Goal: Use online tool/utility: Utilize a website feature to perform a specific function

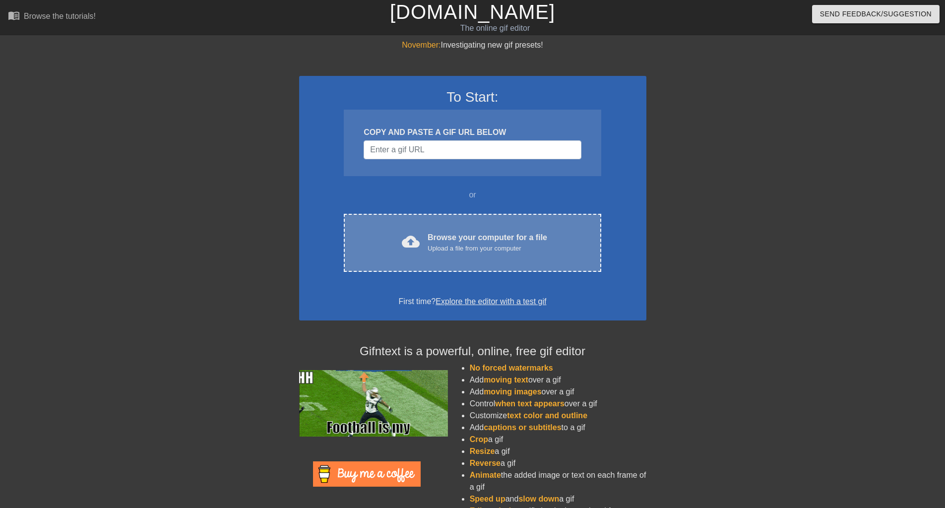
click at [475, 240] on div "Browse your computer for a file Upload a file from your computer" at bounding box center [488, 243] width 120 height 22
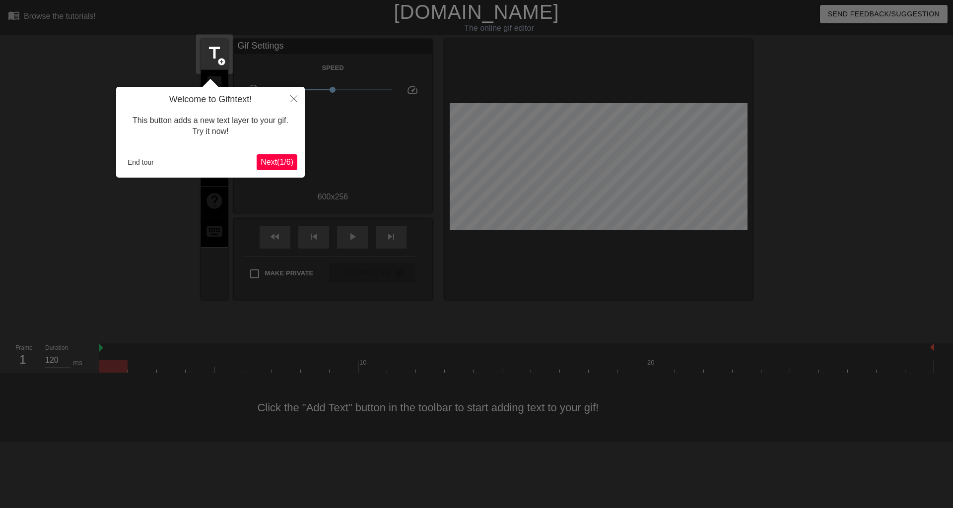
click at [274, 164] on span "Next ( 1 / 6 )" at bounding box center [276, 162] width 33 height 8
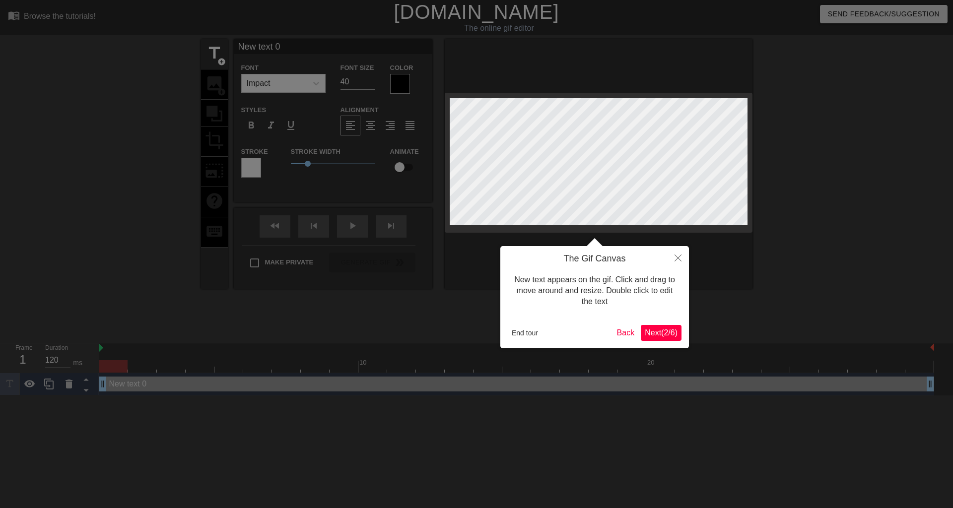
click at [652, 336] on span "Next ( 2 / 6 )" at bounding box center [660, 332] width 33 height 8
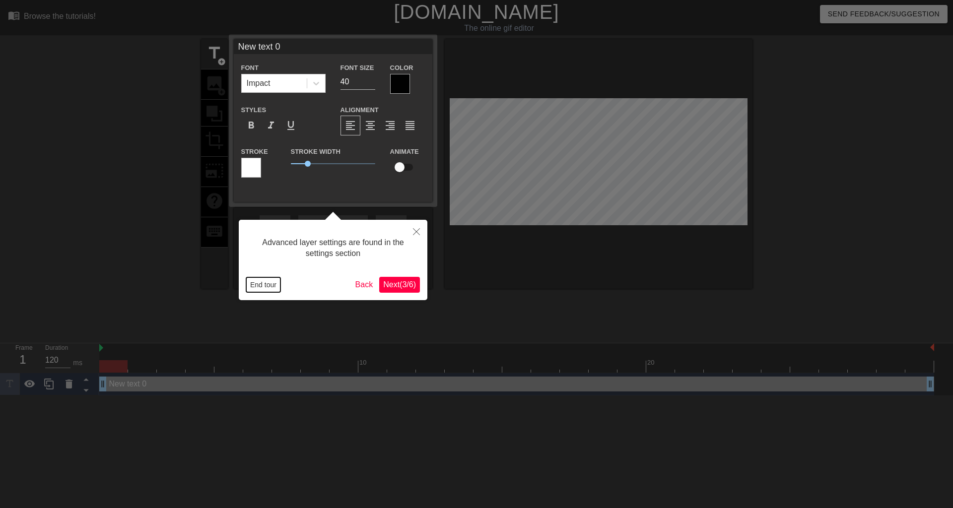
click at [259, 284] on button "End tour" at bounding box center [263, 284] width 34 height 15
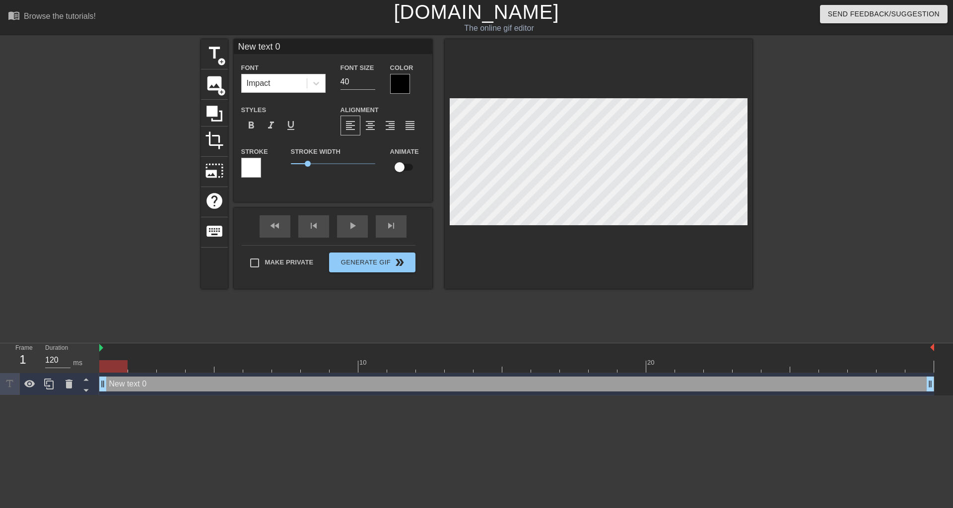
scroll to position [1, 2]
type input "New 0"
type textarea "New 0"
type input "New 0"
type textarea "New 0"
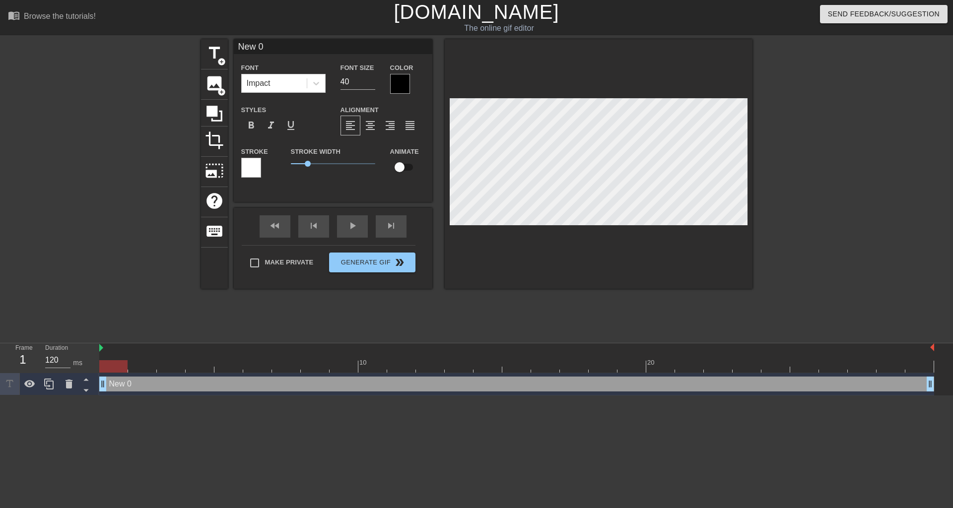
type input "Ne 0"
type textarea "Ne 0"
type input "N 0"
type textarea "N 0"
type input "0"
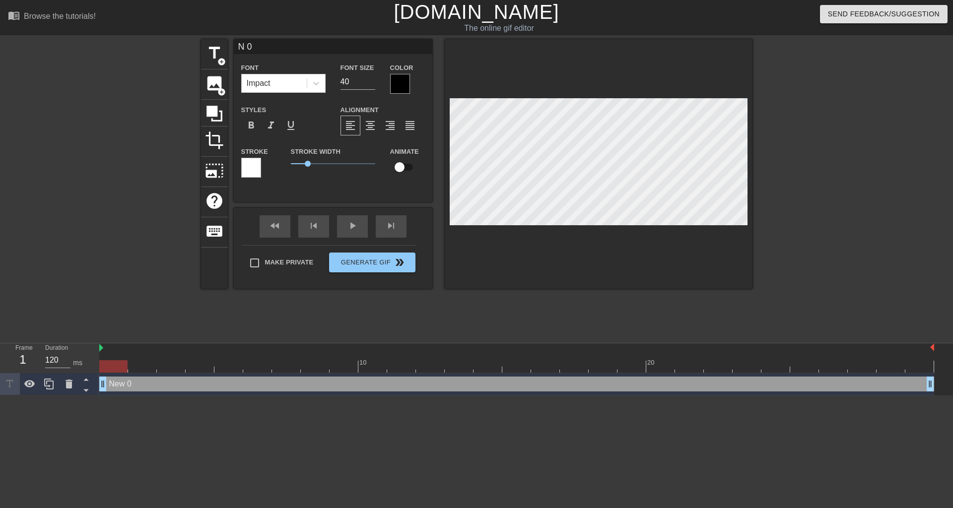
type textarea "0"
type input "0"
type textarea "0"
type input "W"
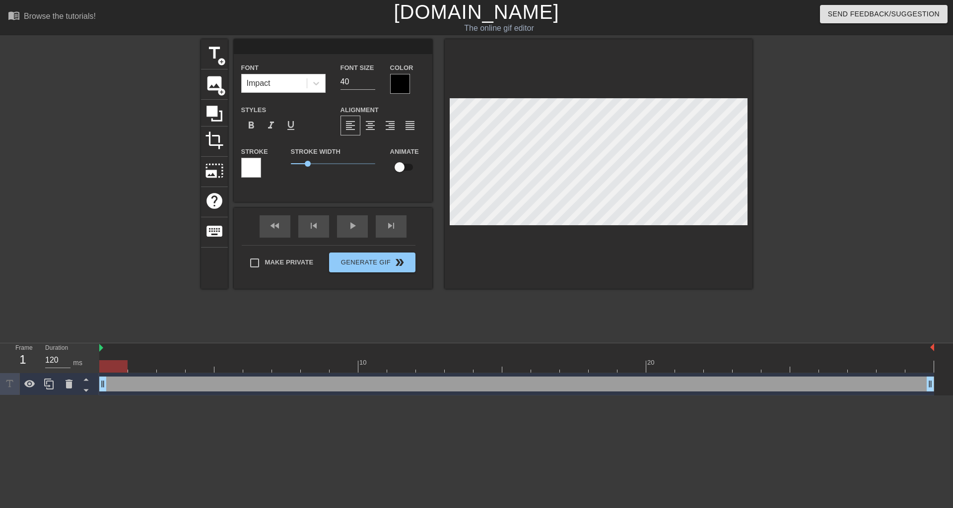
type textarea "W"
type input "We"
type textarea "We"
type input "We n"
type textarea "We n"
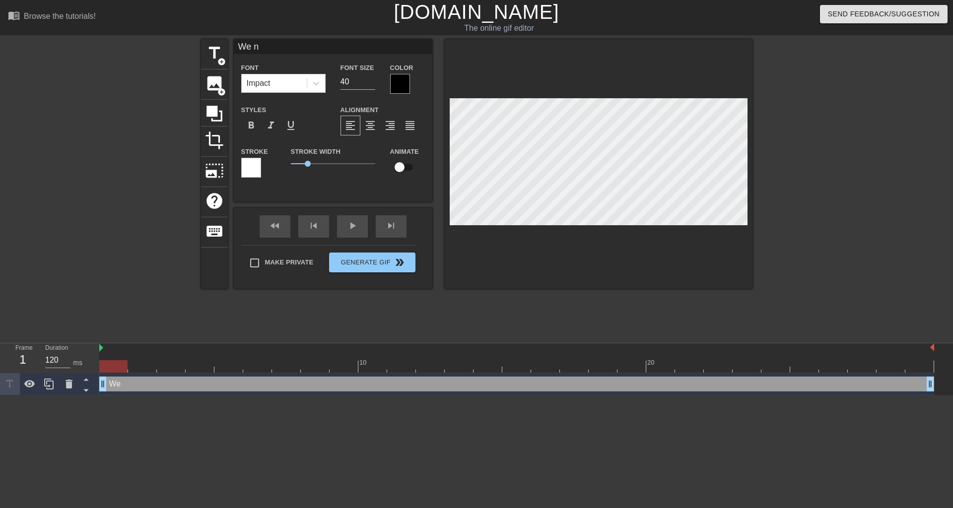
type input "We ne"
type textarea "We ne"
type input "We nee"
type textarea "We nee"
type input "We need"
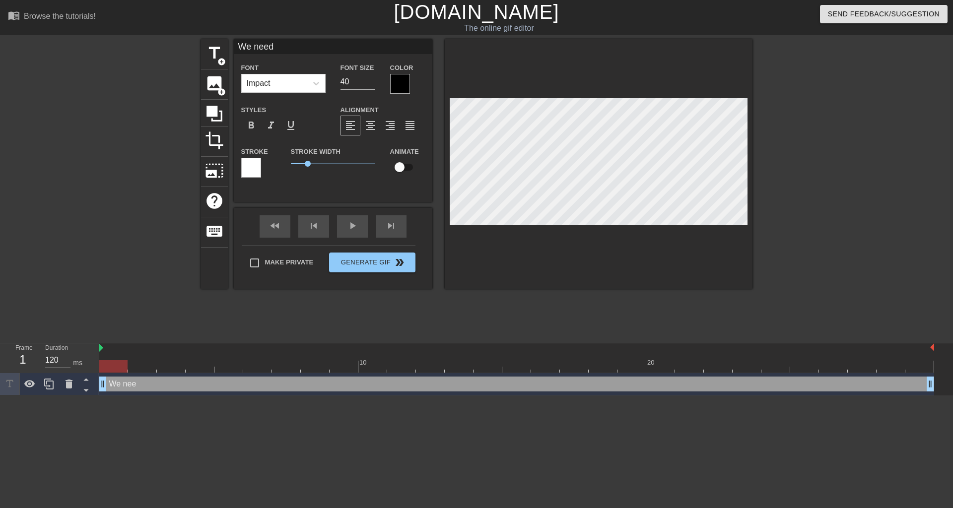
type textarea "We need"
type input "We need"
type textarea "We need"
type input "We need b"
type textarea "We need b"
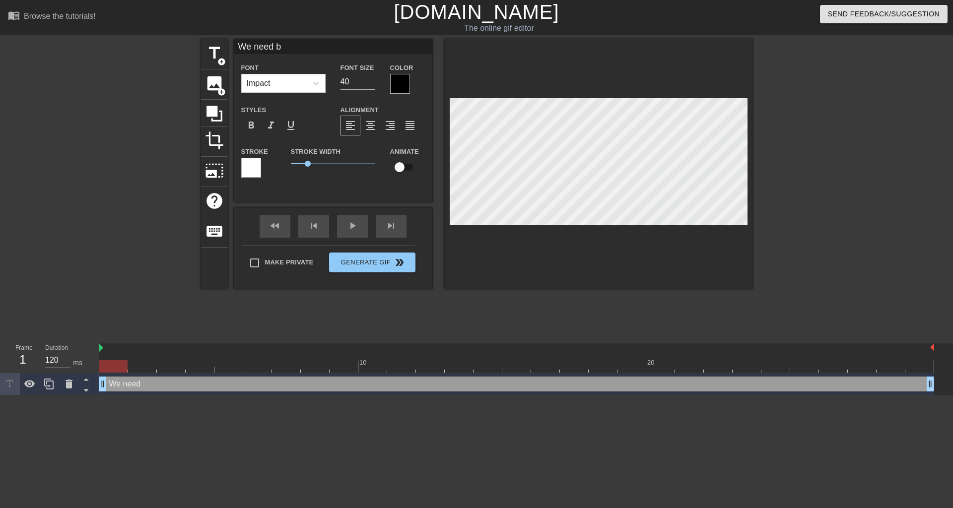
type input "We need br"
type textarea "We need br"
type input "We need bre"
type textarea "We need bre"
type input "We need brea"
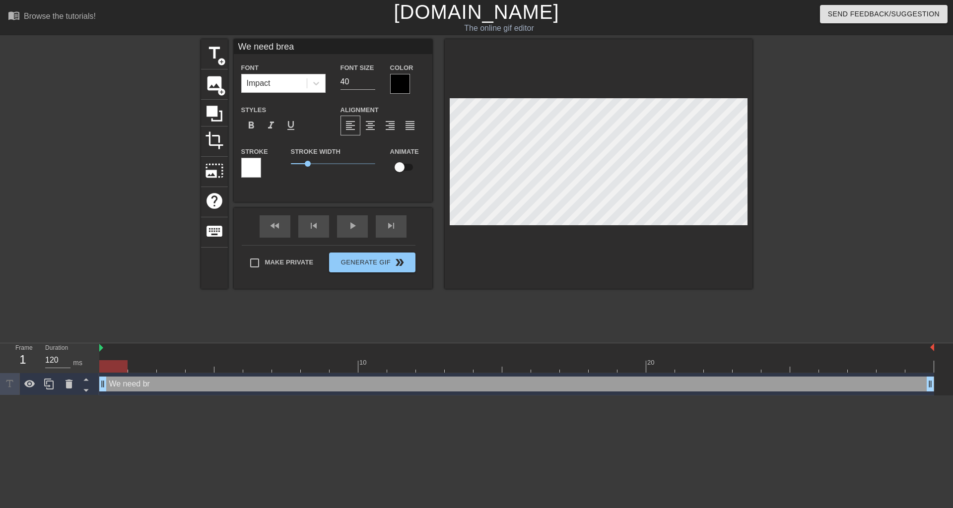
type textarea "We need brea"
type input "We need breat"
type textarea "We need breat"
type input "We need breath"
type textarea "We need breath"
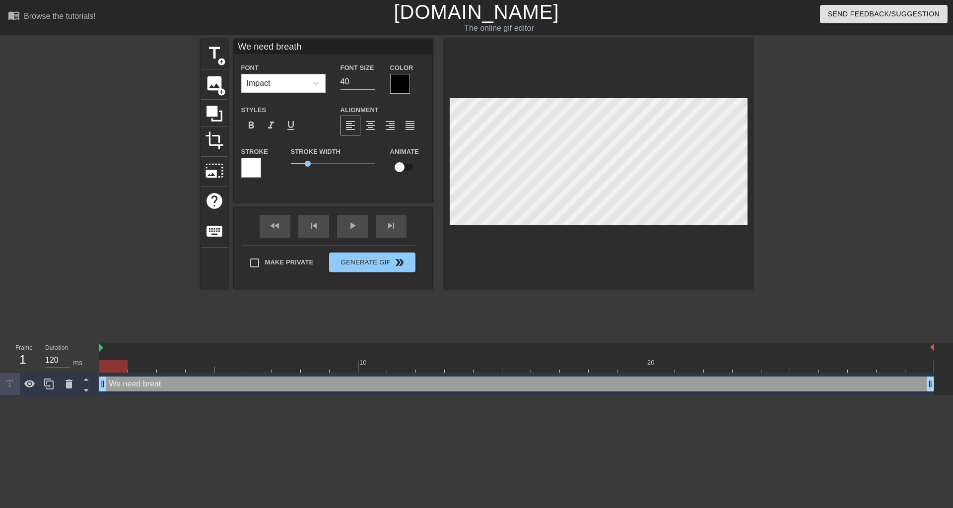
type input "We need breathi"
type textarea "We need breathi"
type input "We need breathin"
type textarea "We need breathin"
type input "We need breathing"
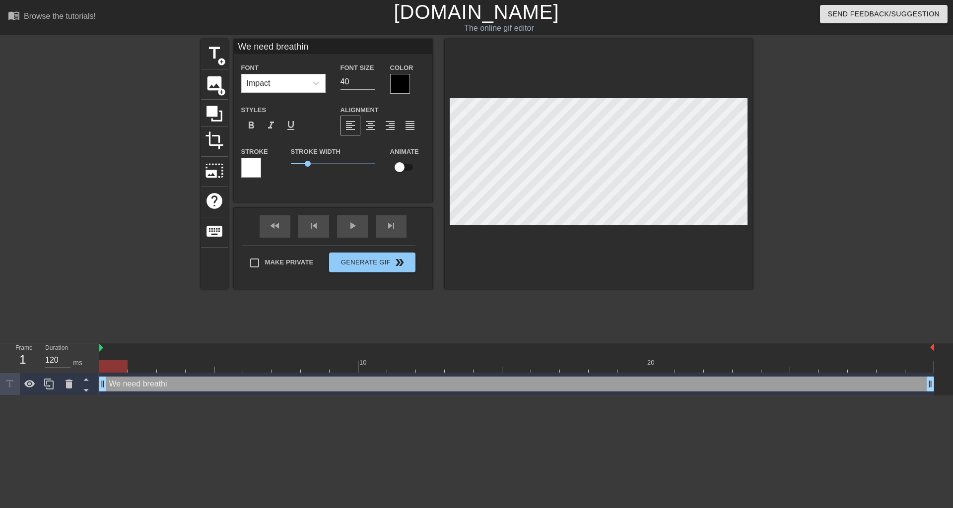
type textarea "We need breathing"
type input "We need breathing"
type textarea "We need breathing"
type input "We need breathing r"
type textarea "We need breathing r"
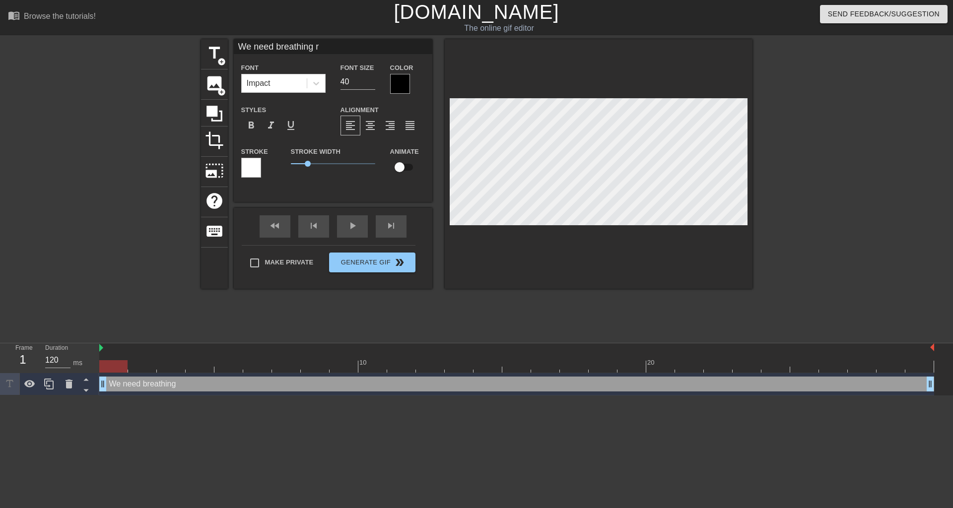
type input "We need breathing ro"
type textarea "We need breathing ro"
type input "We need breathing roo"
type textarea "We need breathing roo"
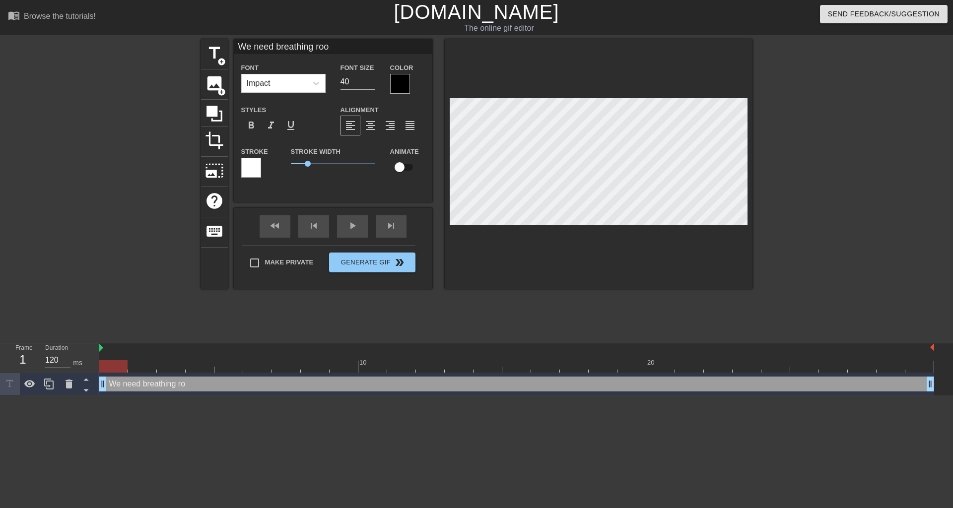
type input "We need breathing room"
type textarea "We need breathing room"
type input "We need breathing room."
type textarea "We need breathing room."
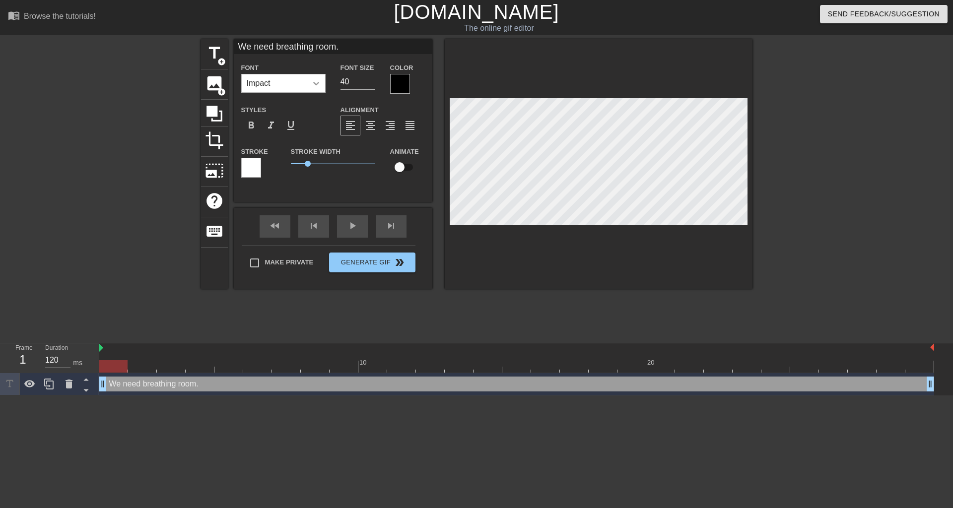
click at [320, 81] on icon at bounding box center [316, 83] width 10 height 10
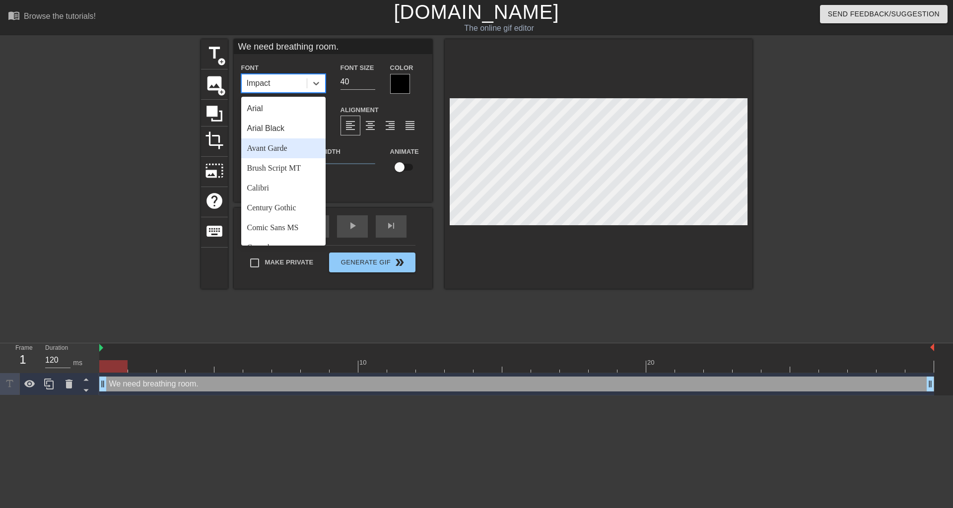
click at [296, 153] on div "Avant Garde" at bounding box center [283, 148] width 84 height 20
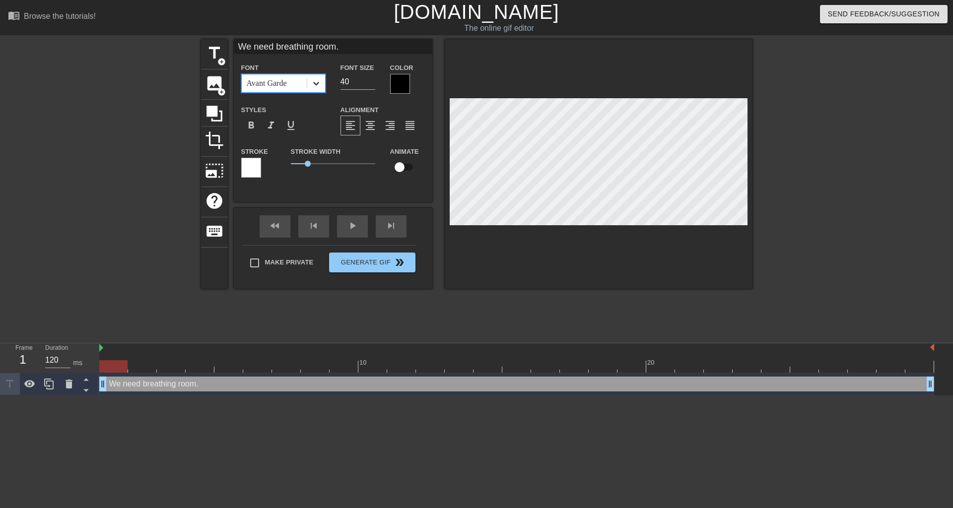
click at [317, 84] on icon at bounding box center [316, 83] width 10 height 10
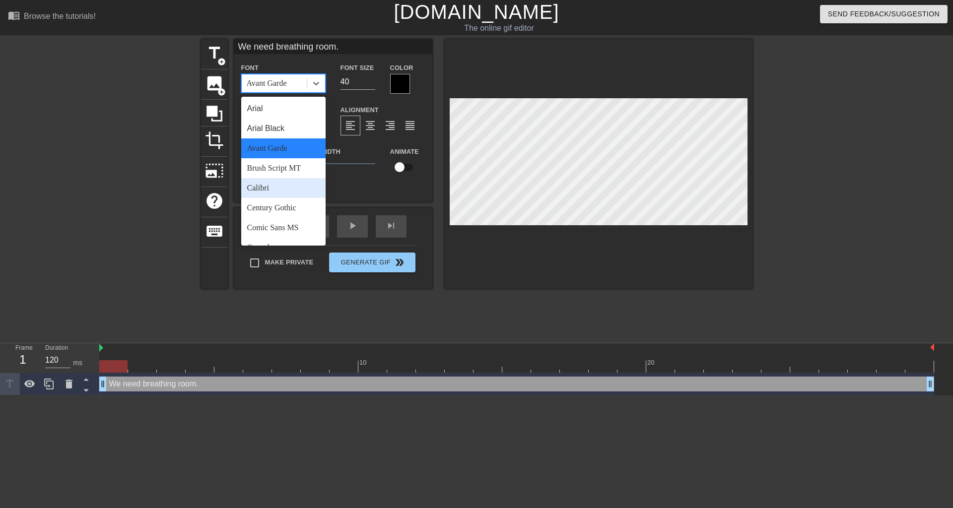
click at [298, 189] on div "Calibri" at bounding box center [283, 188] width 84 height 20
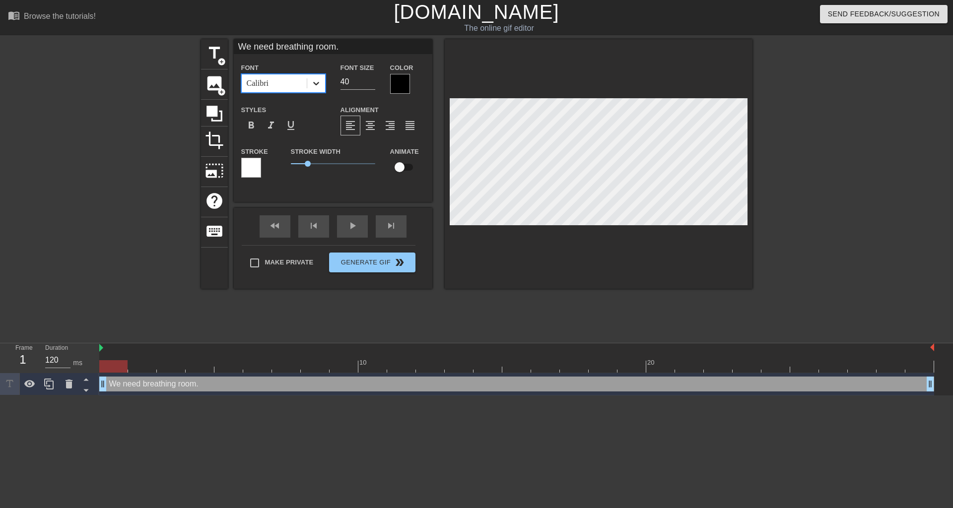
click at [321, 87] on icon at bounding box center [316, 83] width 10 height 10
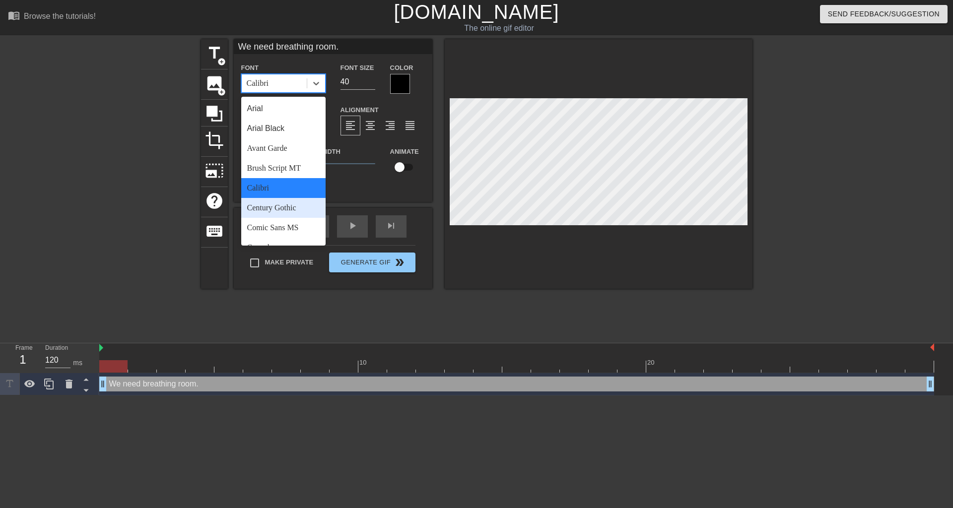
click at [303, 206] on div "Century Gothic" at bounding box center [283, 208] width 84 height 20
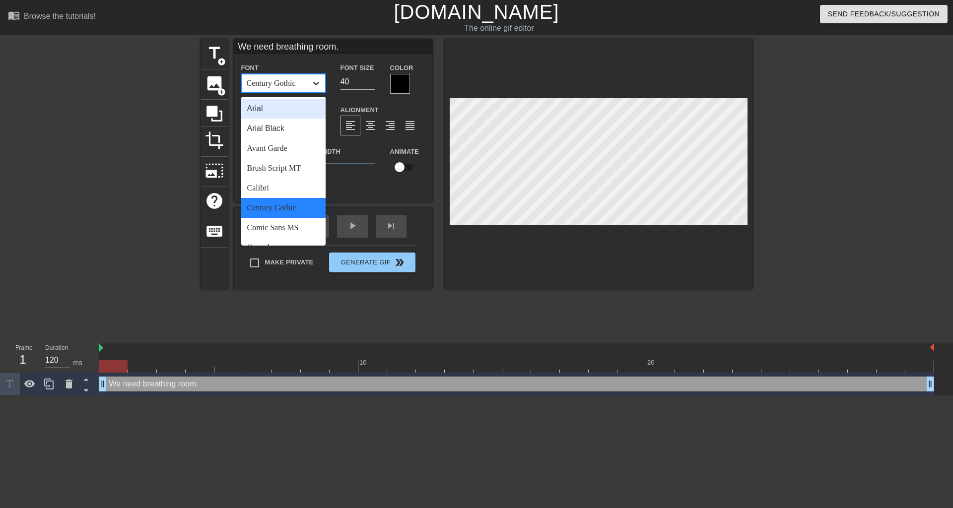
click at [321, 77] on div at bounding box center [316, 83] width 18 height 18
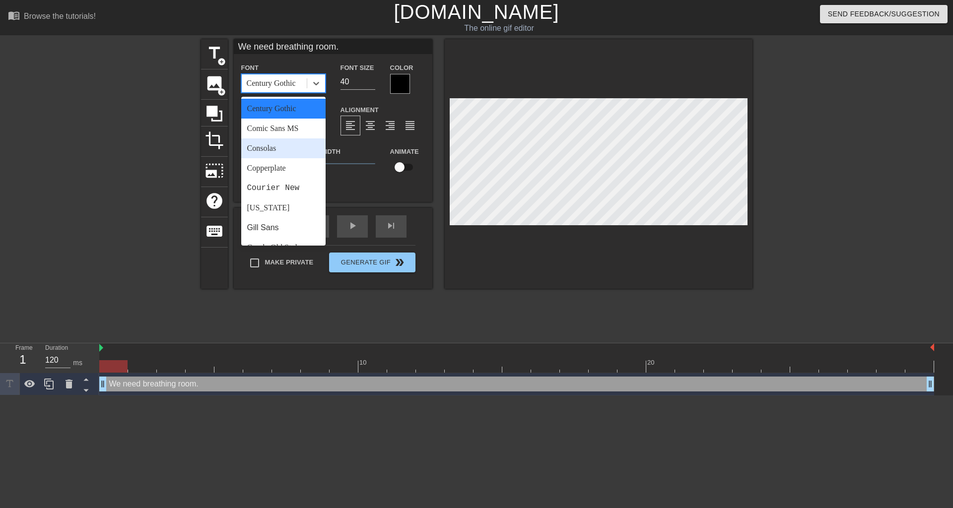
click at [295, 151] on div "Consolas" at bounding box center [283, 148] width 84 height 20
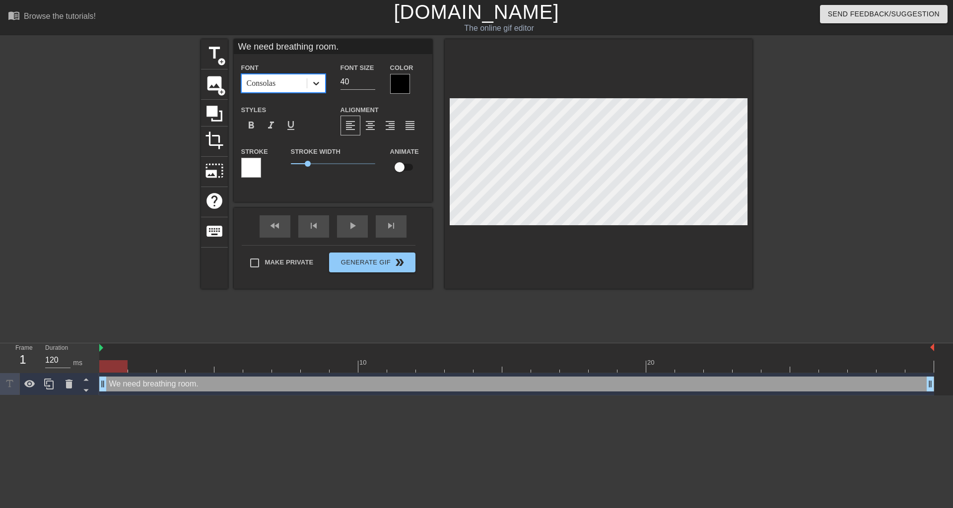
click at [314, 82] on icon at bounding box center [316, 83] width 6 height 3
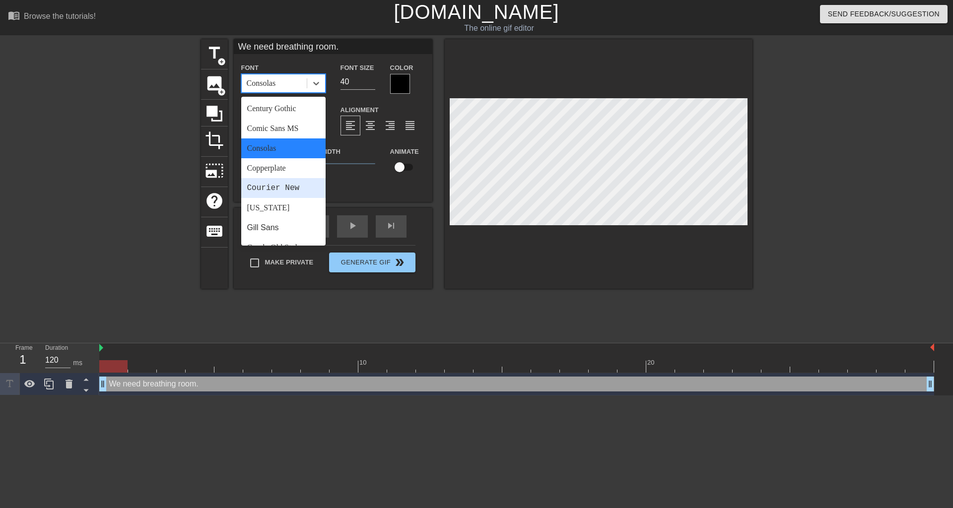
scroll to position [149, 0]
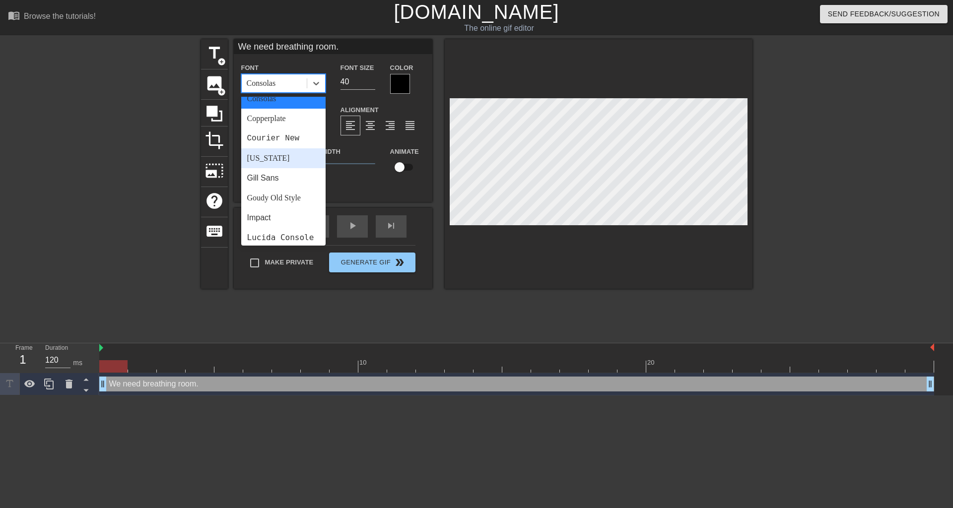
click at [290, 154] on div "[US_STATE]" at bounding box center [283, 158] width 84 height 20
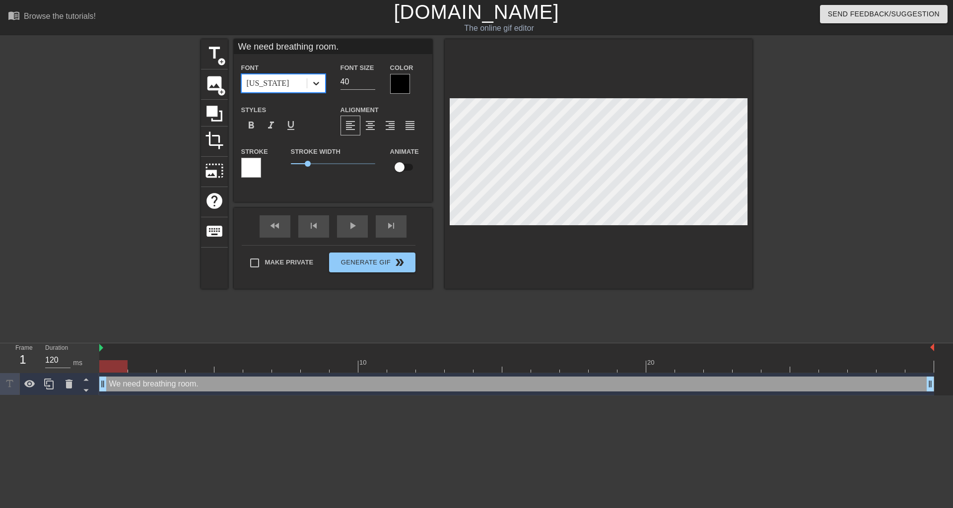
click at [319, 81] on icon at bounding box center [316, 83] width 10 height 10
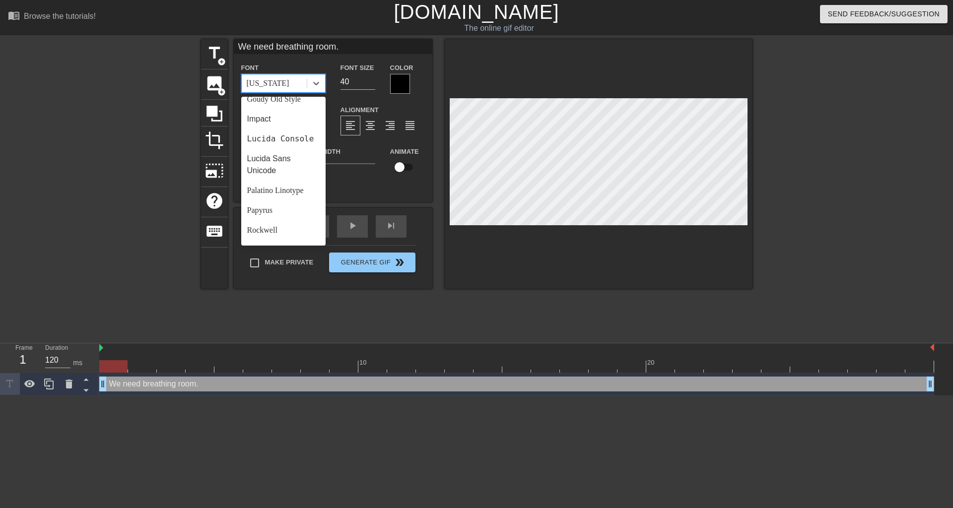
scroll to position [248, 0]
click at [276, 200] on div "Palatino Linotype" at bounding box center [283, 190] width 84 height 20
click at [313, 88] on div at bounding box center [316, 83] width 18 height 18
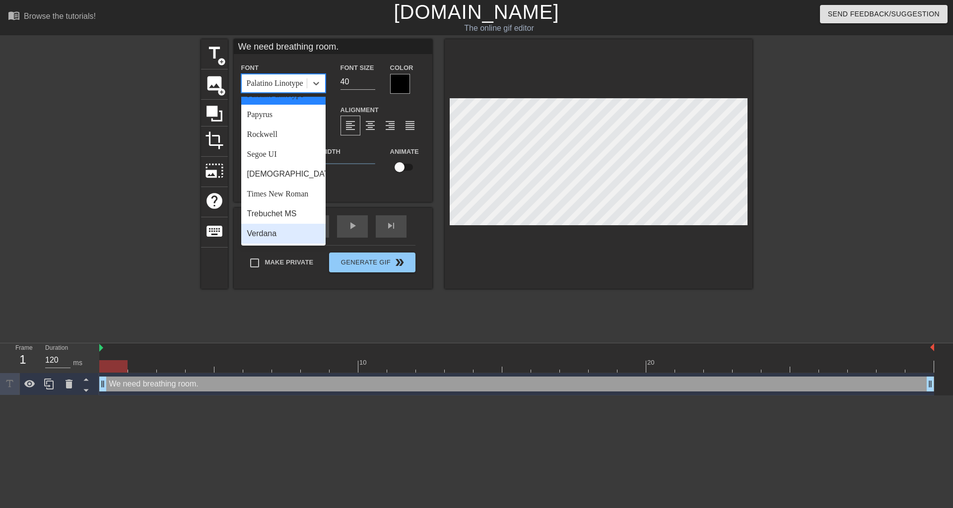
click at [273, 238] on div "Verdana" at bounding box center [283, 234] width 84 height 20
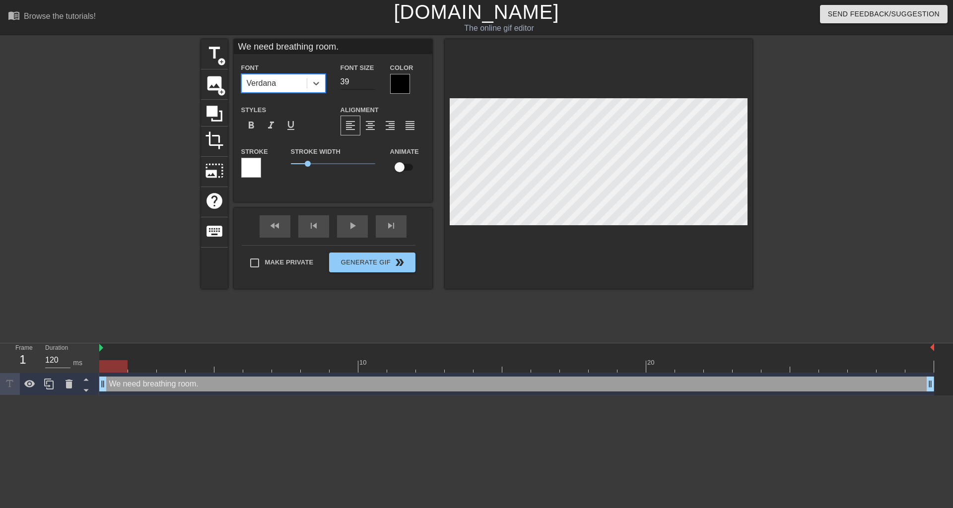
click at [372, 85] on input "39" at bounding box center [357, 82] width 35 height 16
click at [372, 85] on input "38" at bounding box center [357, 82] width 35 height 16
click at [372, 85] on input "37" at bounding box center [357, 82] width 35 height 16
click at [372, 85] on input "36" at bounding box center [357, 82] width 35 height 16
click at [372, 85] on input "35" at bounding box center [357, 82] width 35 height 16
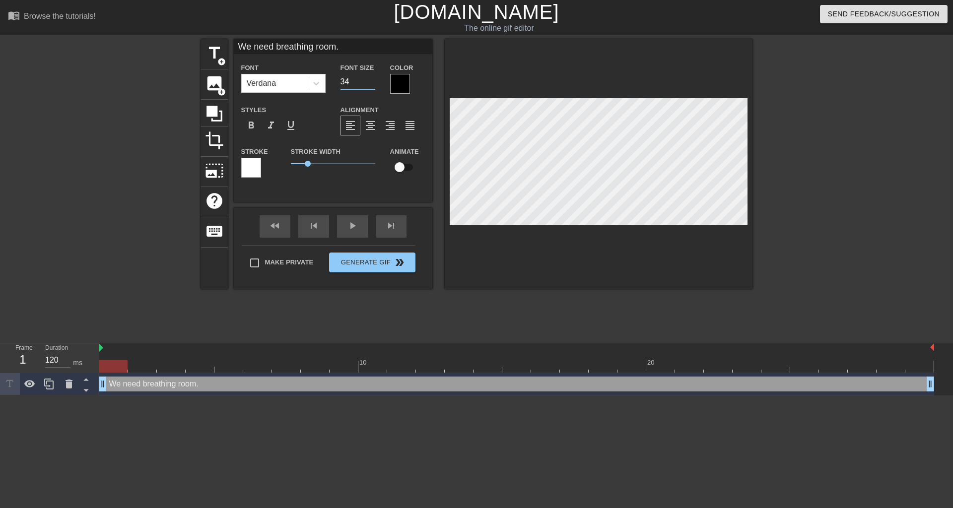
click at [372, 85] on input "34" at bounding box center [357, 82] width 35 height 16
click at [372, 85] on input "33" at bounding box center [357, 82] width 35 height 16
click at [372, 85] on input "32" at bounding box center [357, 82] width 35 height 16
click at [372, 85] on input "31" at bounding box center [357, 82] width 35 height 16
click at [372, 85] on input "30" at bounding box center [357, 82] width 35 height 16
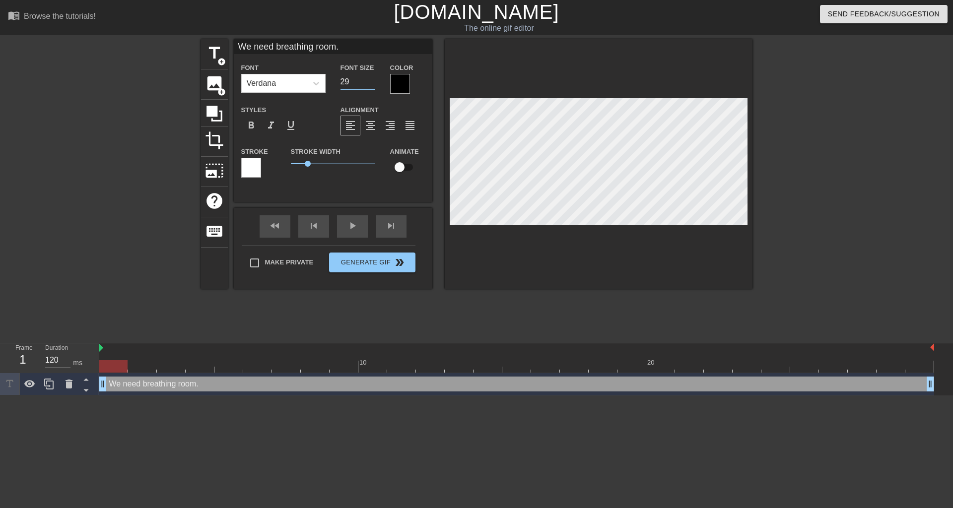
click at [372, 85] on input "29" at bounding box center [357, 82] width 35 height 16
click at [372, 85] on input "28" at bounding box center [357, 82] width 35 height 16
click at [372, 85] on input "27" at bounding box center [357, 82] width 35 height 16
click at [372, 85] on input "26" at bounding box center [357, 82] width 35 height 16
click at [372, 85] on input "25" at bounding box center [357, 82] width 35 height 16
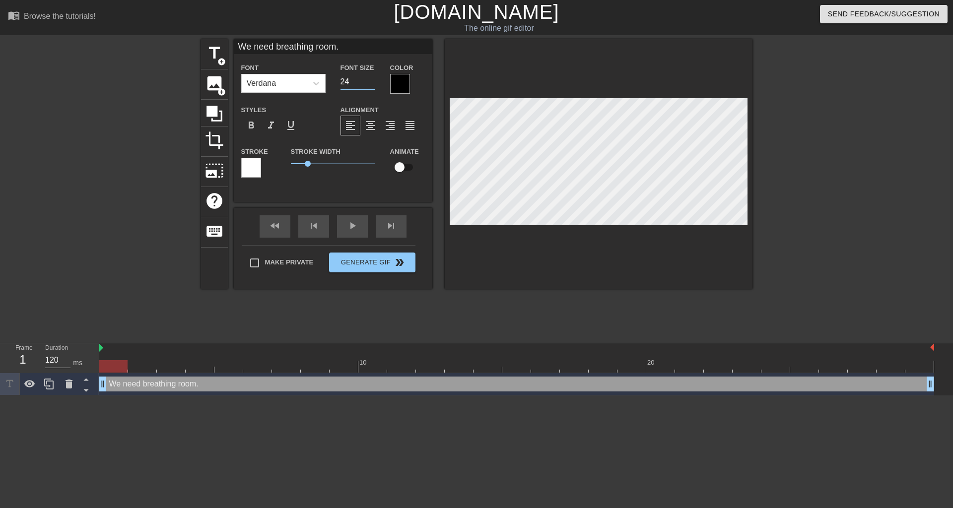
click at [372, 85] on input "24" at bounding box center [357, 82] width 35 height 16
click at [372, 85] on input "23" at bounding box center [357, 82] width 35 height 16
click at [372, 85] on input "22" at bounding box center [357, 82] width 35 height 16
click at [372, 85] on input "21" at bounding box center [357, 82] width 35 height 16
type input "20"
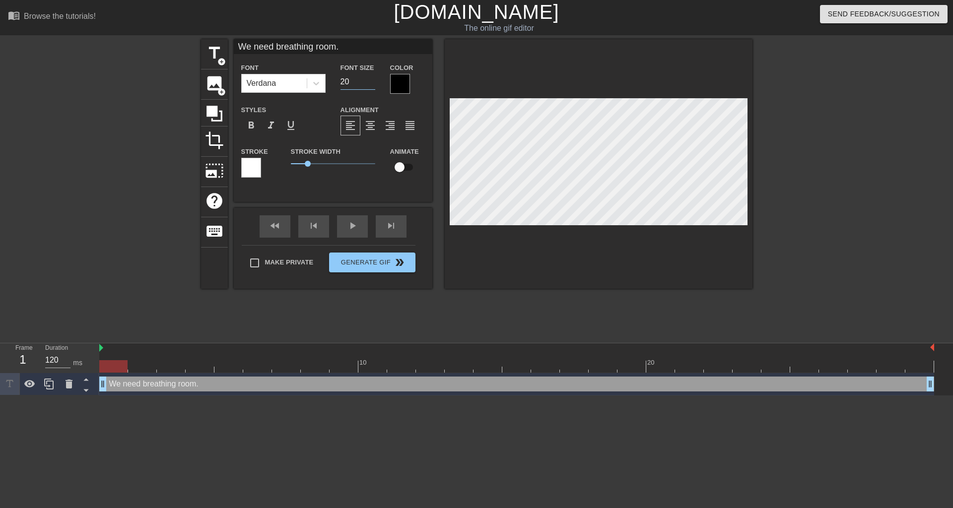
click at [372, 83] on input "20" at bounding box center [357, 82] width 35 height 16
click at [307, 163] on span "1" at bounding box center [308, 164] width 6 height 6
click at [252, 168] on div at bounding box center [251, 168] width 20 height 20
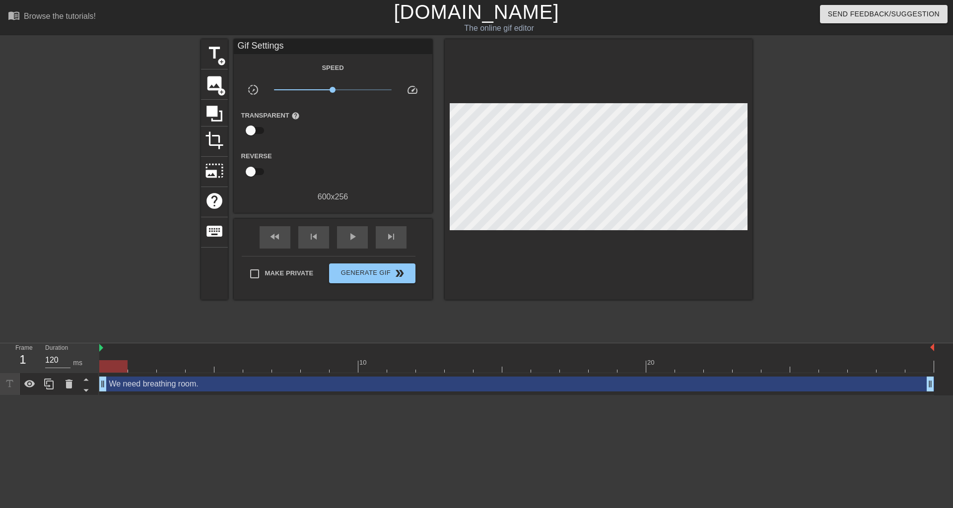
click at [259, 136] on input "checkbox" at bounding box center [250, 130] width 57 height 19
click at [259, 136] on input "checkbox" at bounding box center [260, 130] width 57 height 19
checkbox input "false"
click at [211, 60] on span "title" at bounding box center [214, 53] width 19 height 19
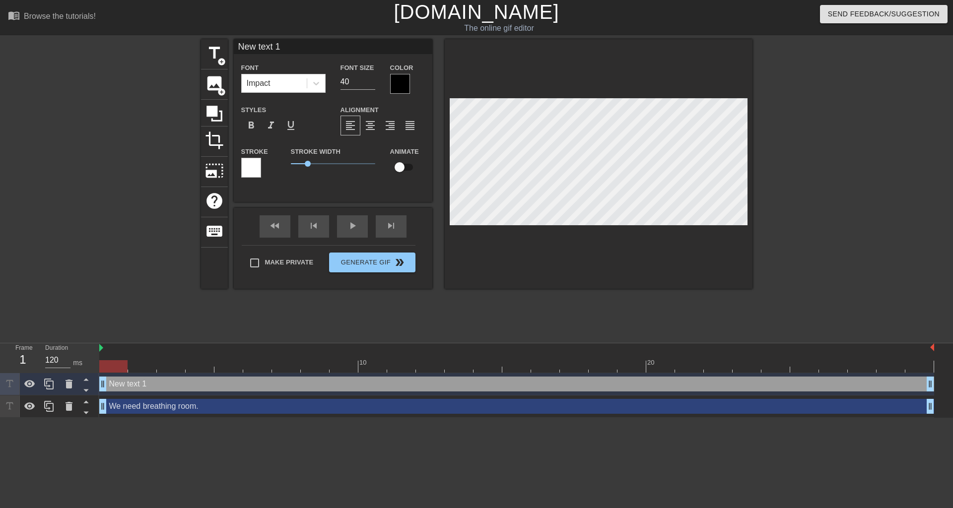
click at [252, 168] on div at bounding box center [251, 168] width 20 height 20
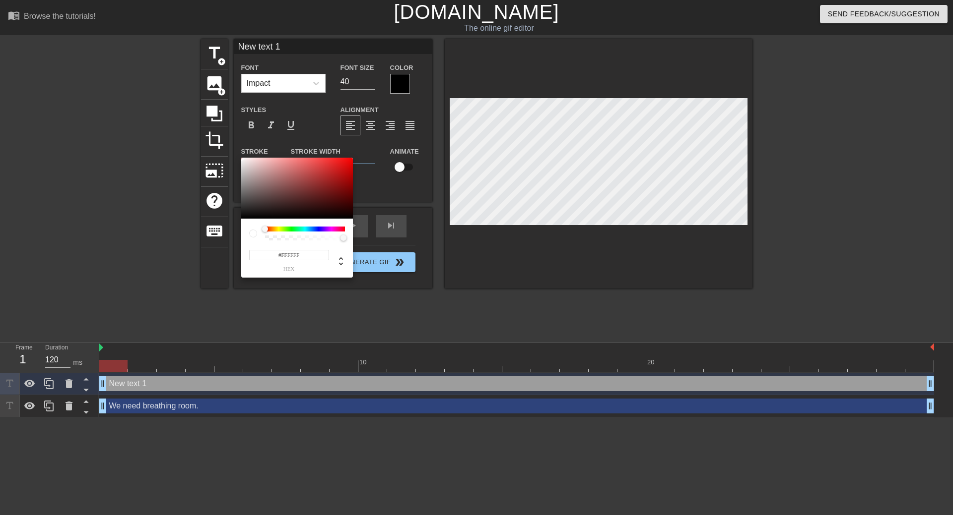
click at [341, 227] on div at bounding box center [305, 229] width 80 height 5
click at [342, 230] on div at bounding box center [305, 229] width 80 height 5
click at [264, 227] on div at bounding box center [265, 229] width 6 height 6
drag, startPoint x: 264, startPoint y: 230, endPoint x: 350, endPoint y: 232, distance: 85.9
click at [350, 232] on div at bounding box center [347, 230] width 6 height 6
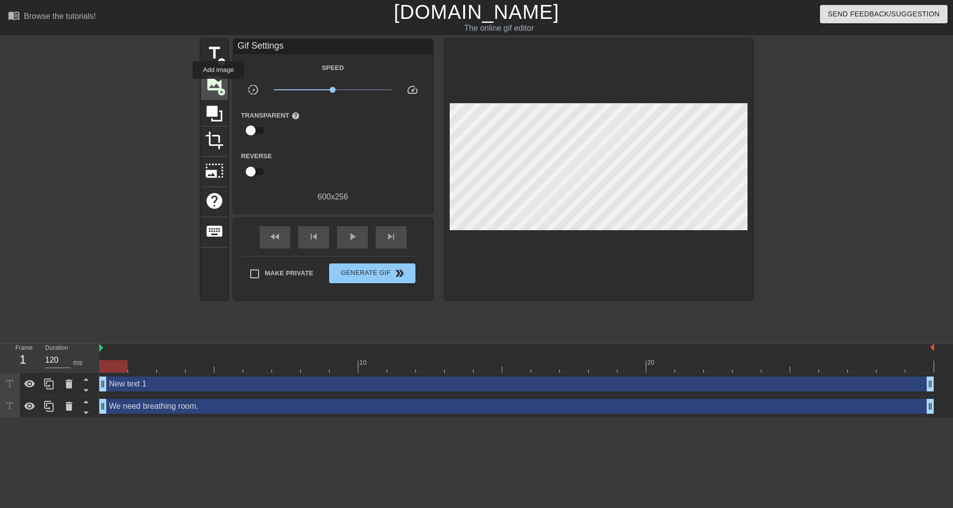
click at [218, 86] on span "image" at bounding box center [214, 83] width 19 height 19
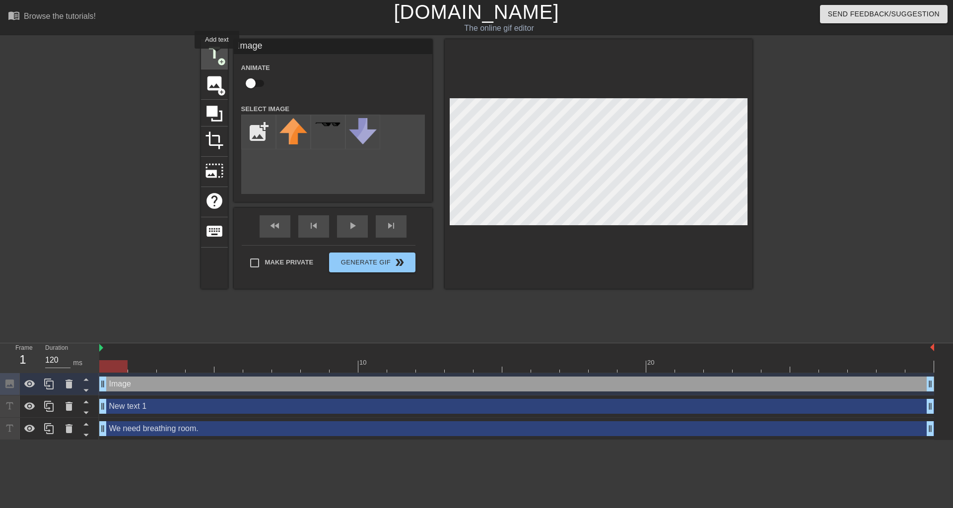
click at [216, 56] on span "title" at bounding box center [214, 53] width 19 height 19
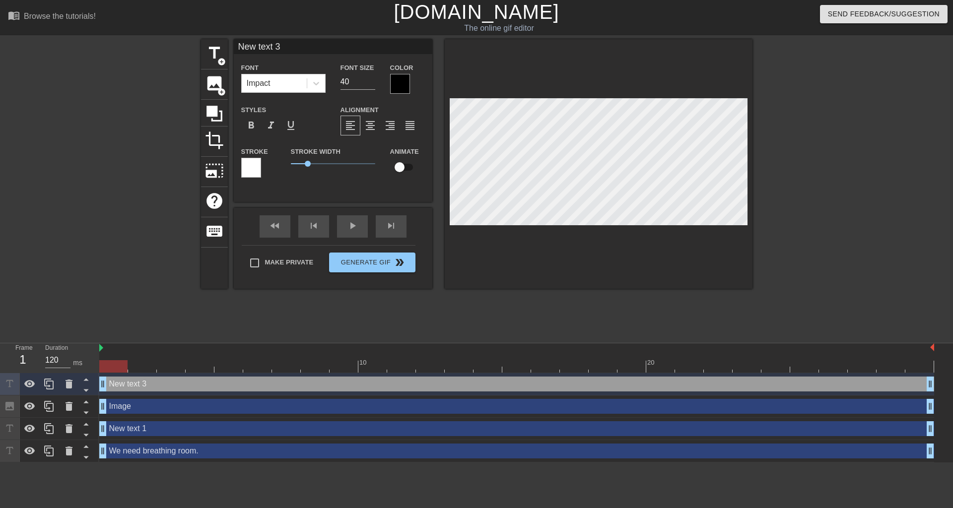
click at [255, 170] on div at bounding box center [251, 168] width 20 height 20
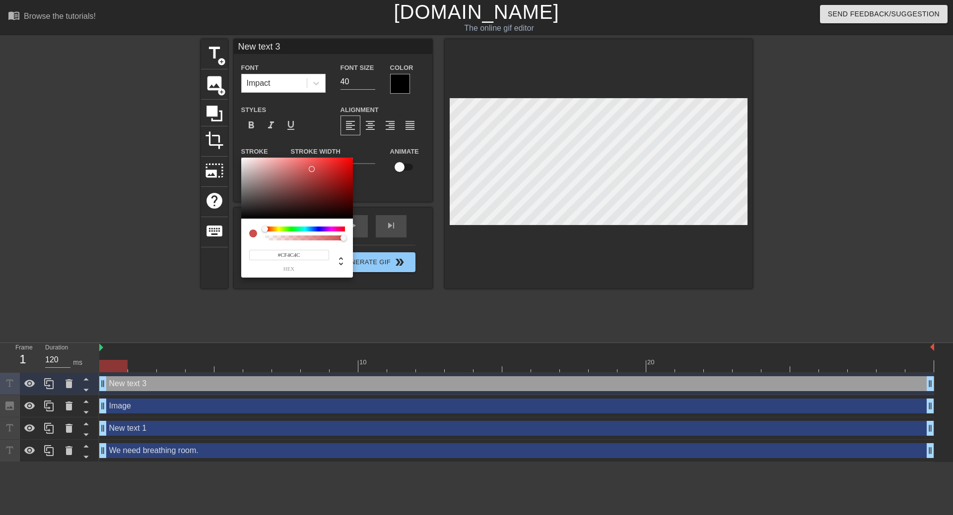
click at [312, 169] on div at bounding box center [297, 189] width 112 height 62
click at [325, 172] on div at bounding box center [297, 189] width 112 height 62
click at [332, 178] on div at bounding box center [297, 189] width 112 height 62
click at [336, 193] on div at bounding box center [297, 189] width 112 height 62
type input "#680C0C"
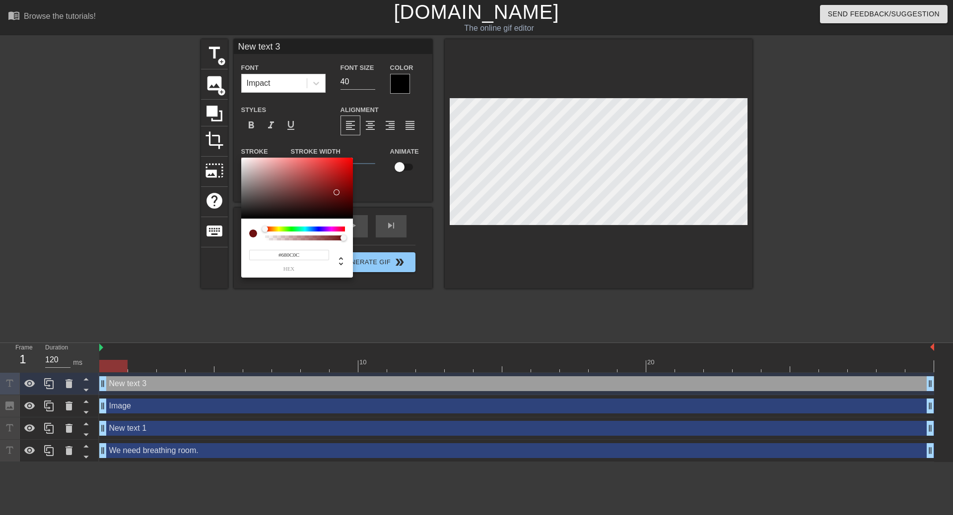
click at [340, 194] on div at bounding box center [339, 196] width 6 height 6
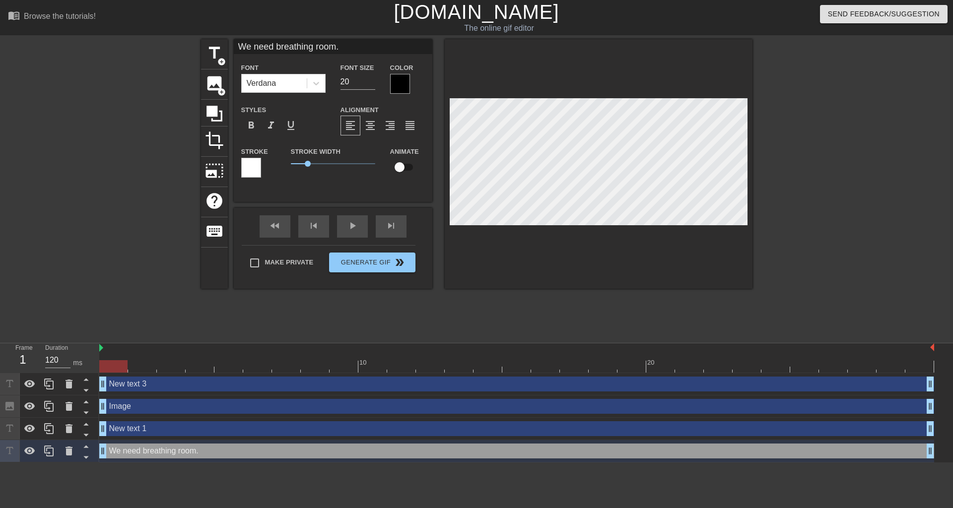
click at [247, 166] on div at bounding box center [251, 168] width 20 height 20
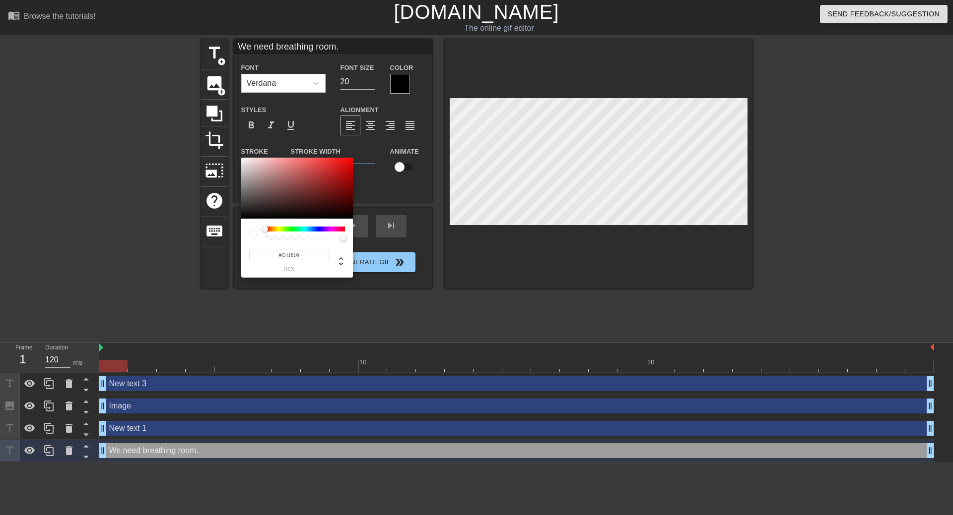
click at [340, 172] on div at bounding box center [297, 189] width 112 height 62
type input "#FCFCFC"
drag, startPoint x: 335, startPoint y: 172, endPoint x: 238, endPoint y: 158, distance: 98.2
click at [238, 158] on div "#FCFCFC hex" at bounding box center [476, 257] width 953 height 515
drag, startPoint x: 264, startPoint y: 229, endPoint x: 256, endPoint y: 229, distance: 8.4
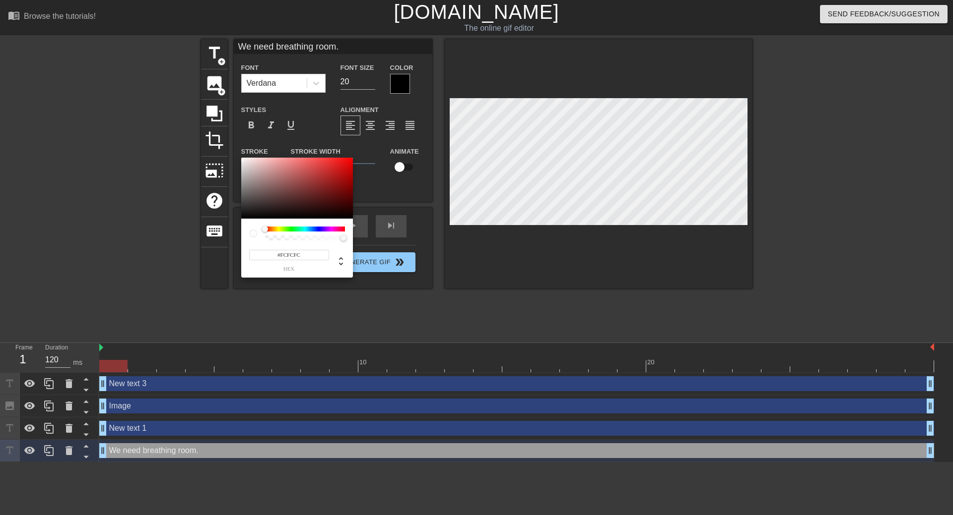
click at [256, 229] on div at bounding box center [297, 234] width 96 height 14
click at [255, 231] on div at bounding box center [253, 234] width 8 height 8
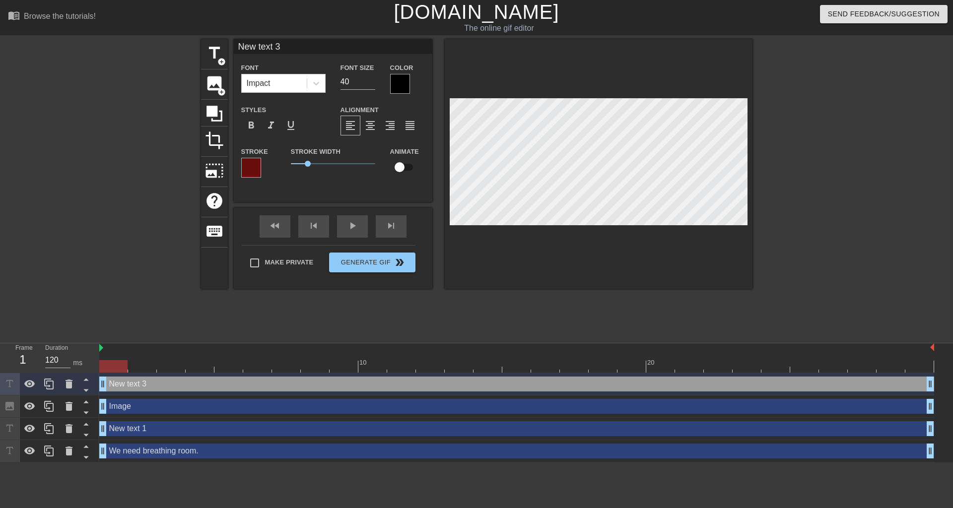
scroll to position [1, 2]
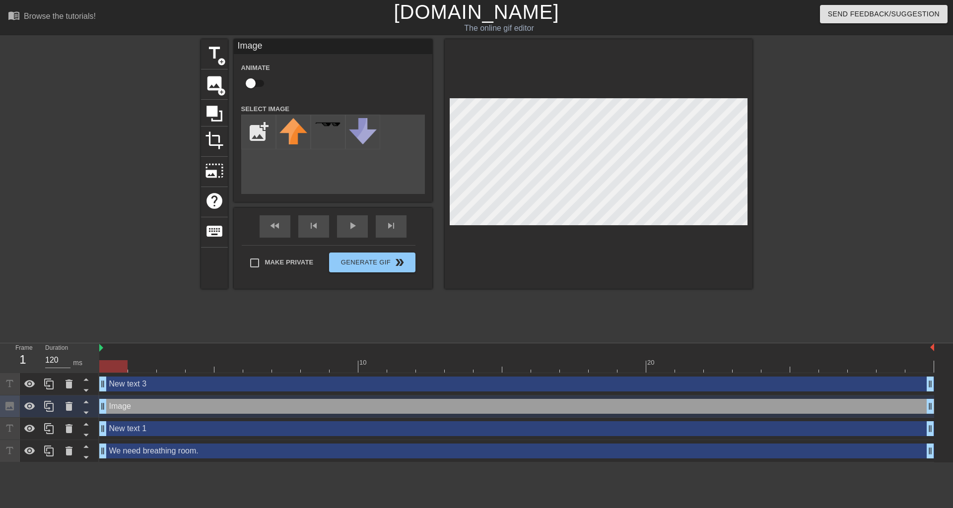
click at [667, 280] on div at bounding box center [599, 164] width 308 height 250
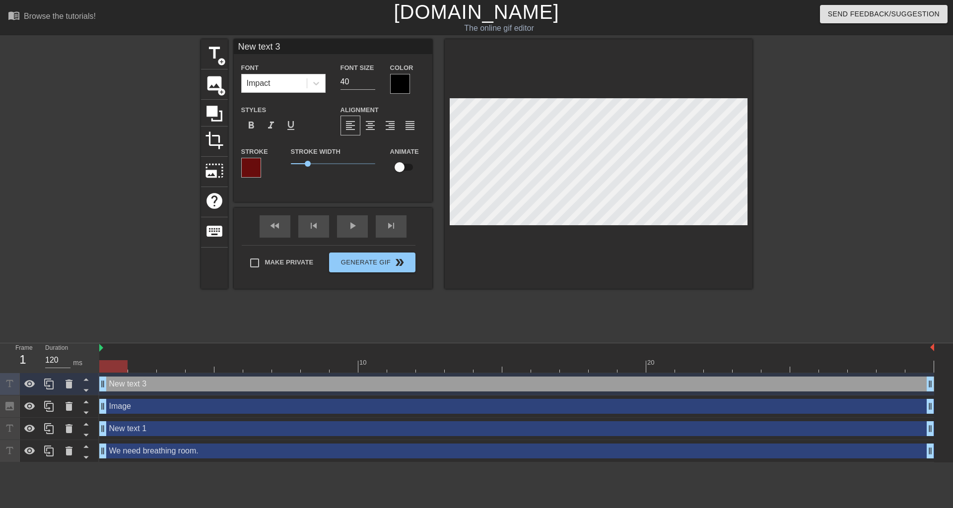
click at [667, 310] on div "title add_circle image add_circle crop photo_size_select_large help keyboard Ne…" at bounding box center [476, 188] width 551 height 298
type input "We need breathing room."
type input "20"
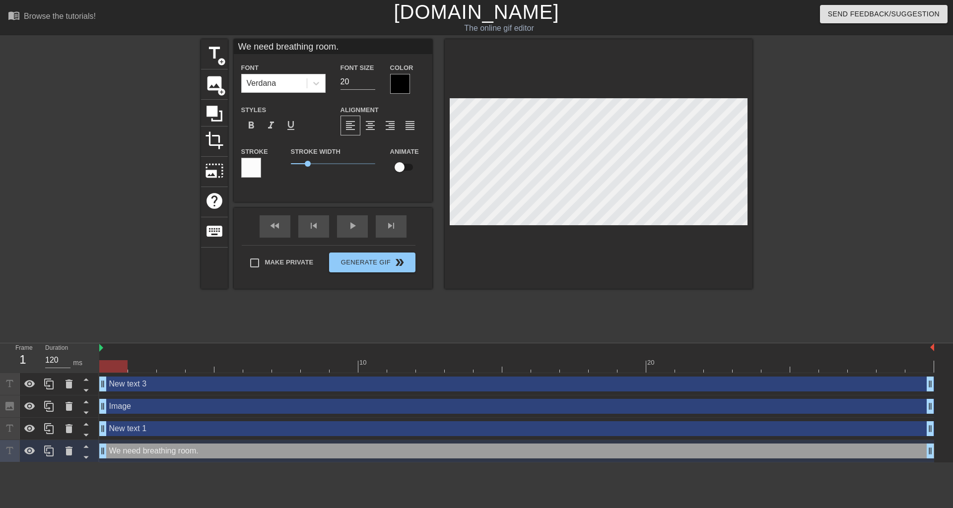
click at [401, 82] on div at bounding box center [400, 84] width 20 height 20
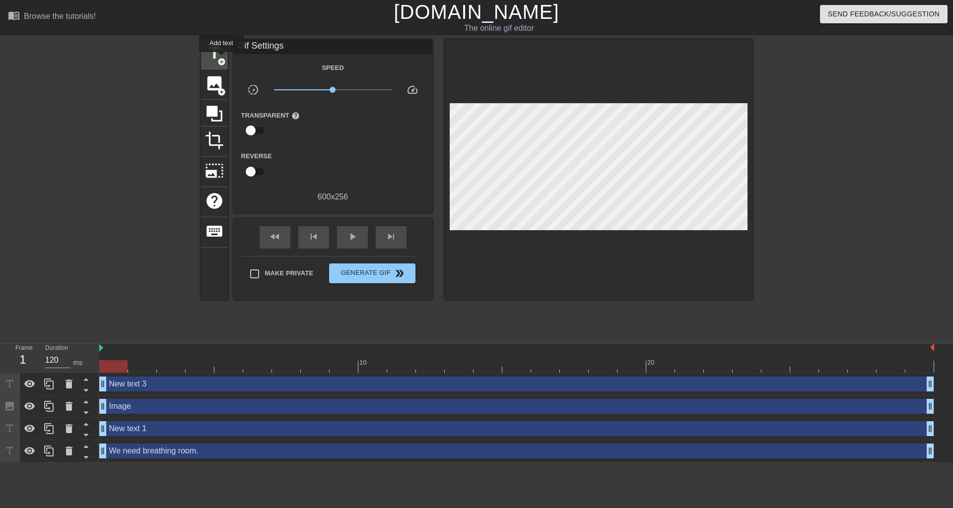
click at [221, 59] on span "add_circle" at bounding box center [221, 62] width 8 height 8
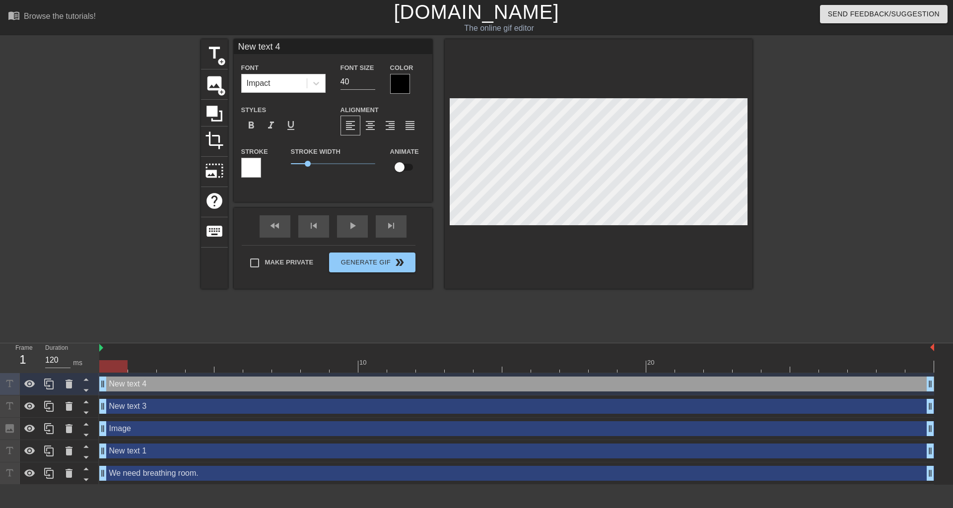
click at [637, 302] on div "title add_circle image add_circle crop photo_size_select_large help keyboard Ne…" at bounding box center [476, 188] width 551 height 298
type input "We need breathing room."
type input "20"
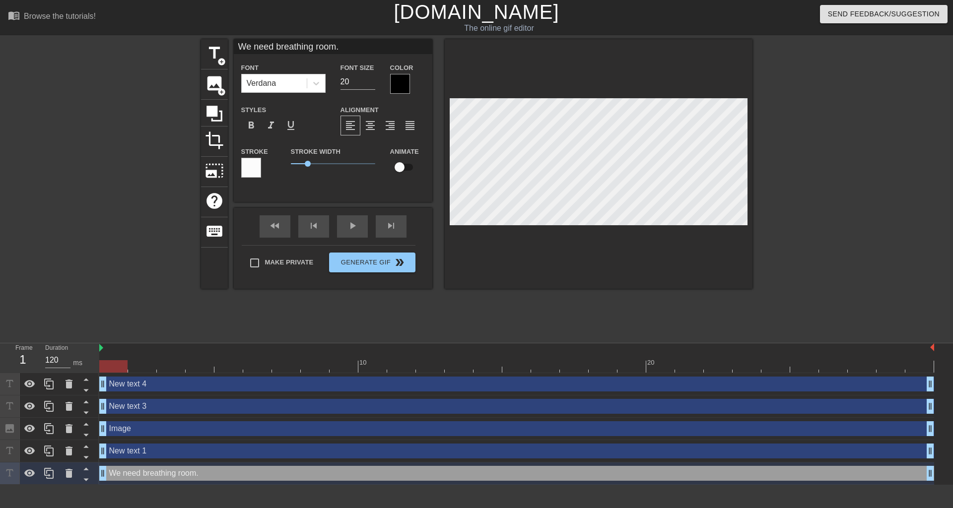
click at [401, 84] on div at bounding box center [400, 84] width 20 height 20
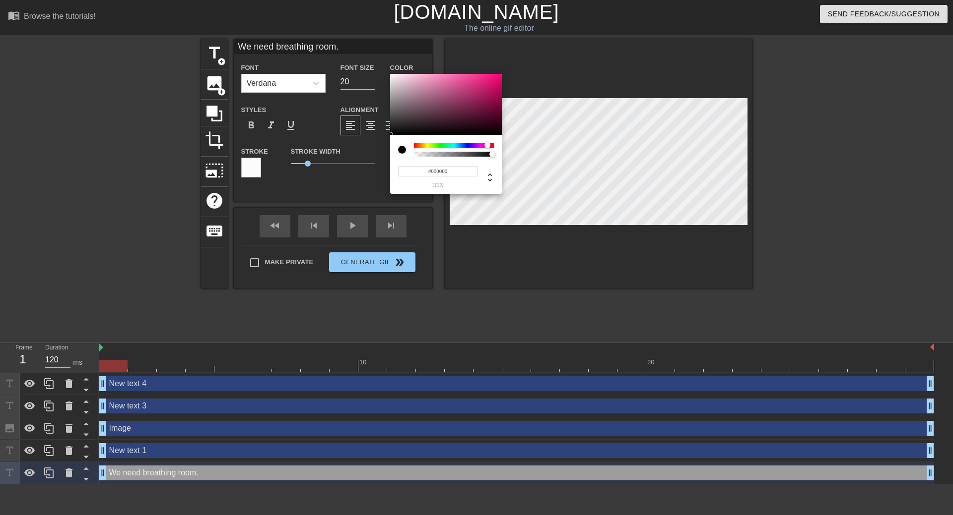
drag, startPoint x: 416, startPoint y: 145, endPoint x: 487, endPoint y: 145, distance: 71.4
click at [487, 145] on div at bounding box center [487, 145] width 6 height 6
drag, startPoint x: 487, startPoint y: 145, endPoint x: 407, endPoint y: 151, distance: 80.1
click at [407, 151] on div at bounding box center [446, 150] width 96 height 14
type input "0"
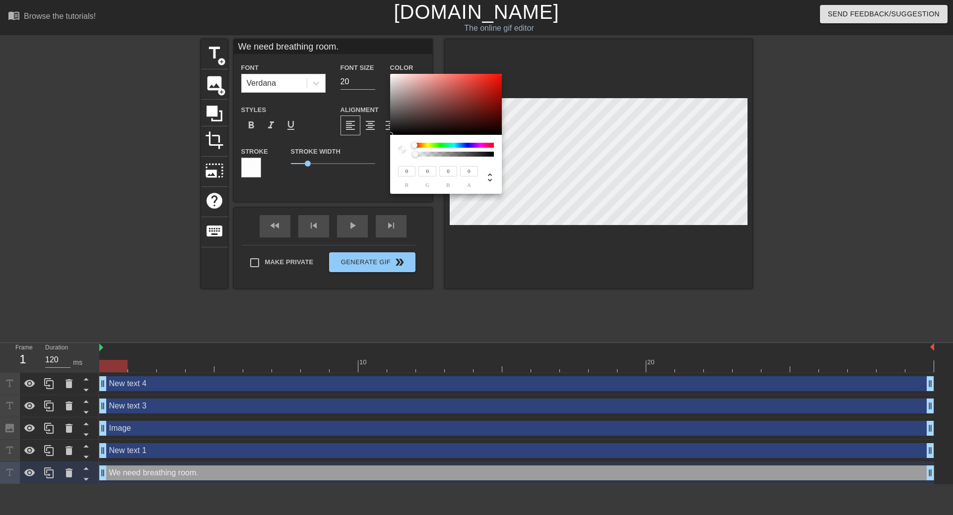
drag, startPoint x: 493, startPoint y: 154, endPoint x: 400, endPoint y: 162, distance: 93.6
click at [400, 162] on div "0 r 0 g 0 b 0 a" at bounding box center [446, 164] width 112 height 59
type input "1"
click at [499, 155] on div "0 r 0 g 0 b 1 a" at bounding box center [446, 164] width 112 height 59
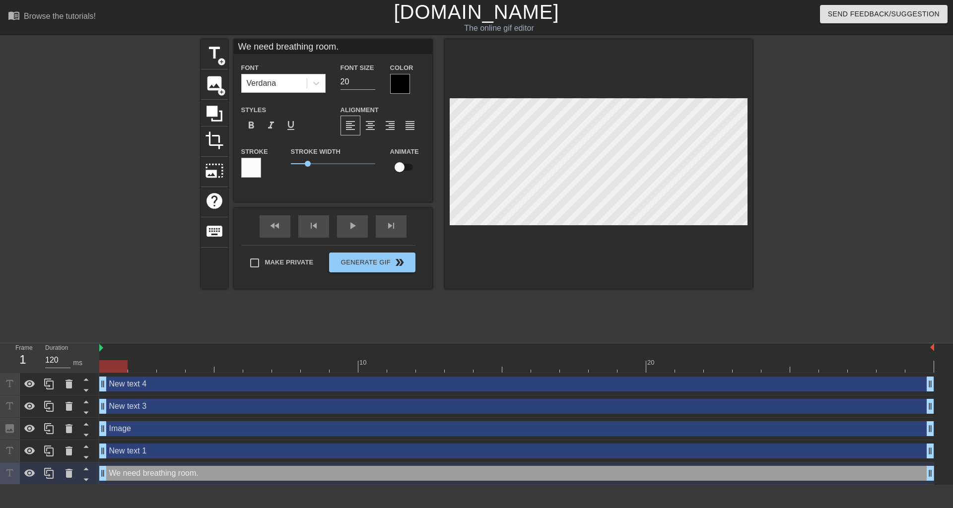
type input "New text 1"
type input "40"
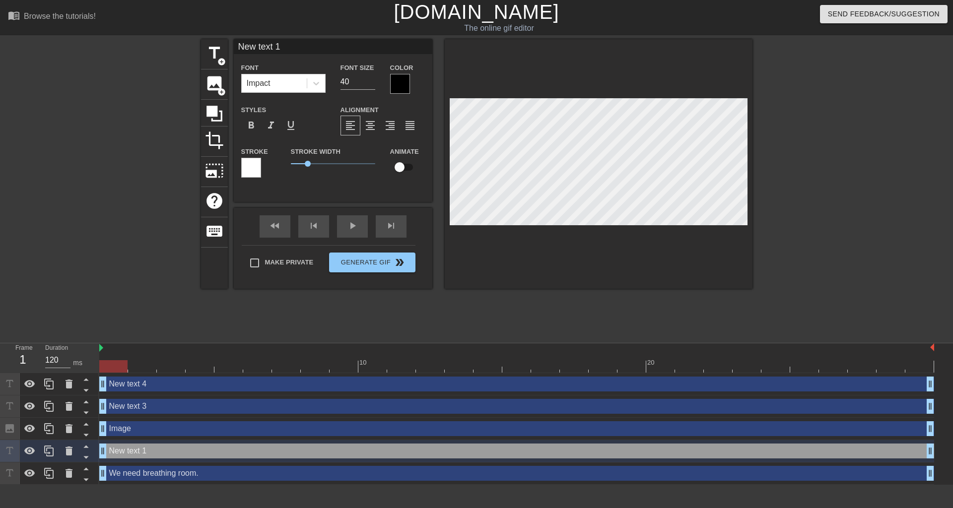
drag, startPoint x: 258, startPoint y: 84, endPoint x: 685, endPoint y: 299, distance: 478.2
click at [686, 300] on div "title add_circle image add_circle crop photo_size_select_large help keyboard Ne…" at bounding box center [476, 188] width 551 height 298
click at [400, 166] on input "checkbox" at bounding box center [399, 167] width 57 height 19
checkbox input "true"
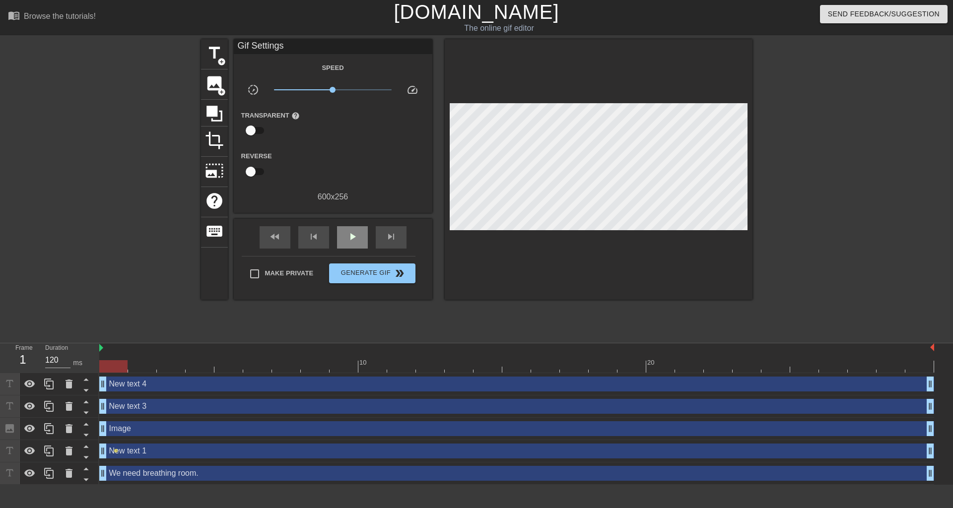
click at [342, 222] on div "fast_rewind skip_previous play_arrow skip_next" at bounding box center [333, 237] width 162 height 37
click at [357, 237] on span "play_arrow" at bounding box center [352, 237] width 12 height 12
click at [357, 237] on span "pause" at bounding box center [352, 237] width 12 height 12
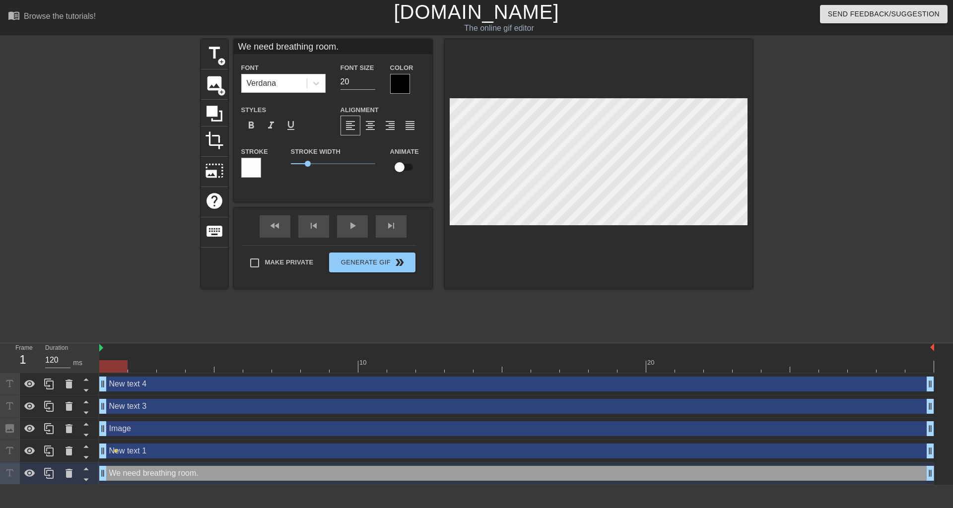
drag, startPoint x: 893, startPoint y: 366, endPoint x: 98, endPoint y: 383, distance: 795.0
click at [98, 383] on div "Frame 1 Duration 120 ms 10 20 New text 4 drag_handle drag_handle New text 3 dra…" at bounding box center [476, 413] width 953 height 141
click at [72, 386] on icon at bounding box center [69, 384] width 12 height 12
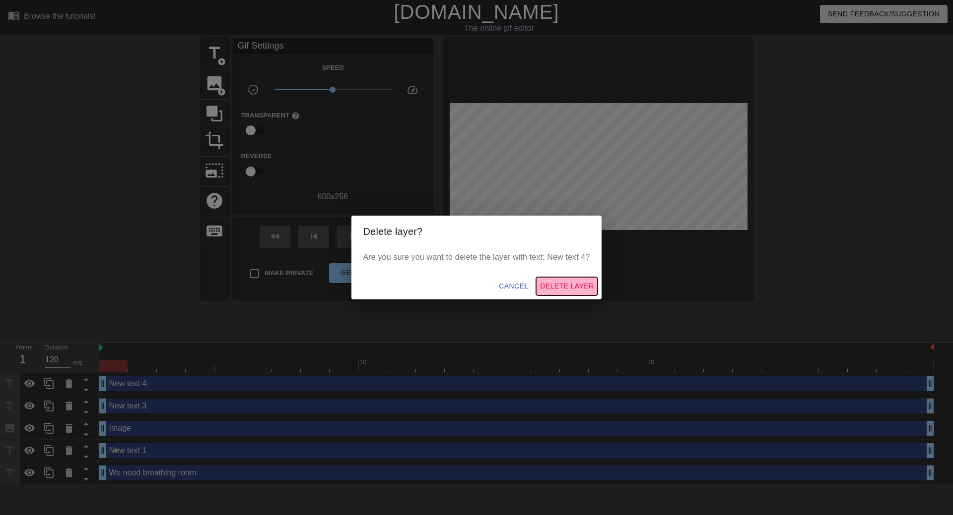
click at [555, 285] on span "Delete Layer" at bounding box center [567, 286] width 54 height 12
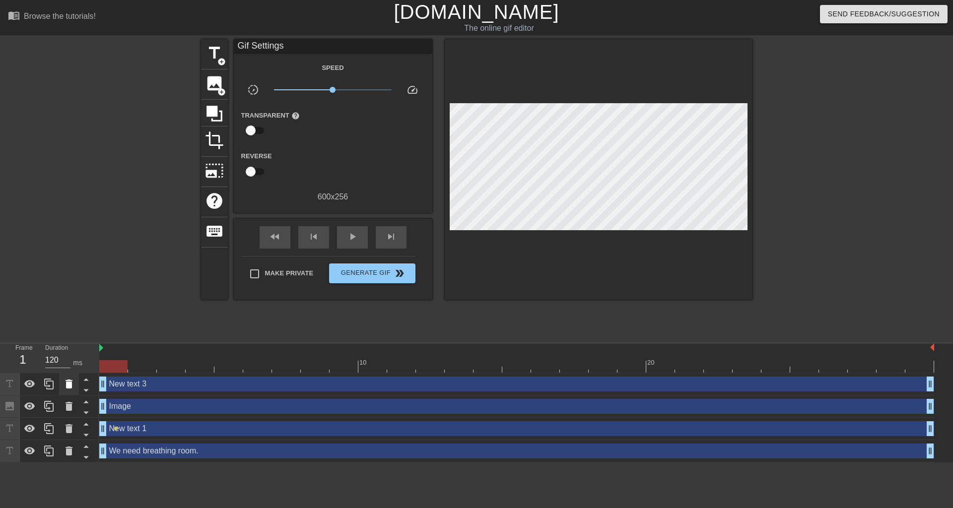
click at [67, 389] on icon at bounding box center [69, 384] width 12 height 12
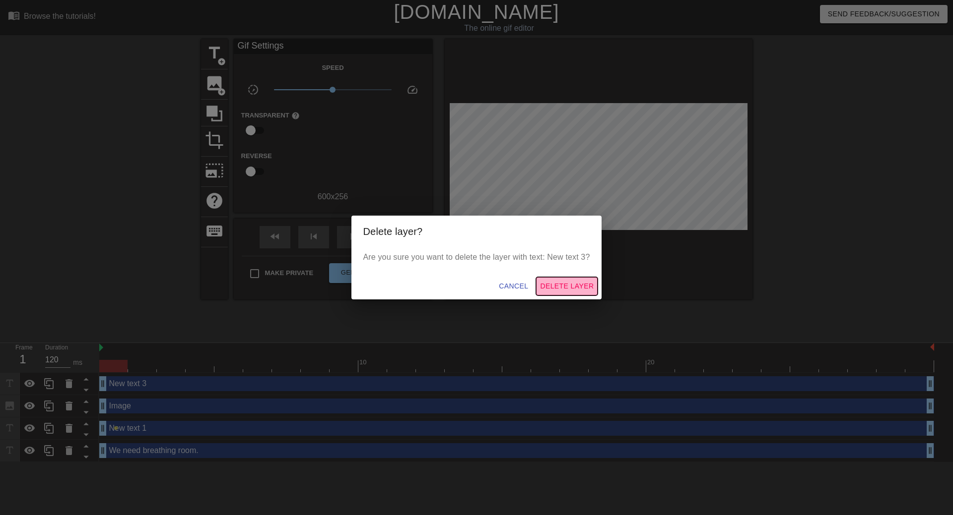
click at [560, 280] on button "Delete Layer" at bounding box center [567, 286] width 62 height 18
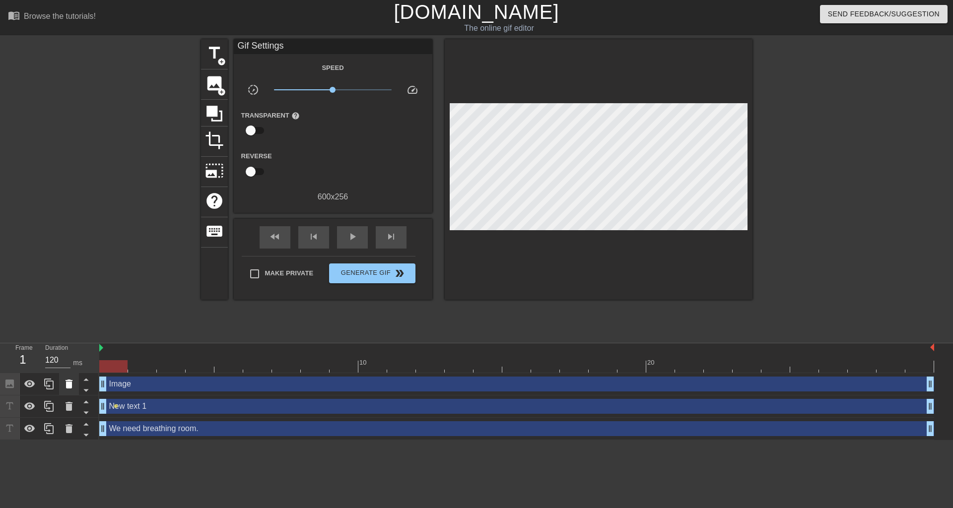
click at [69, 385] on icon at bounding box center [68, 384] width 7 height 9
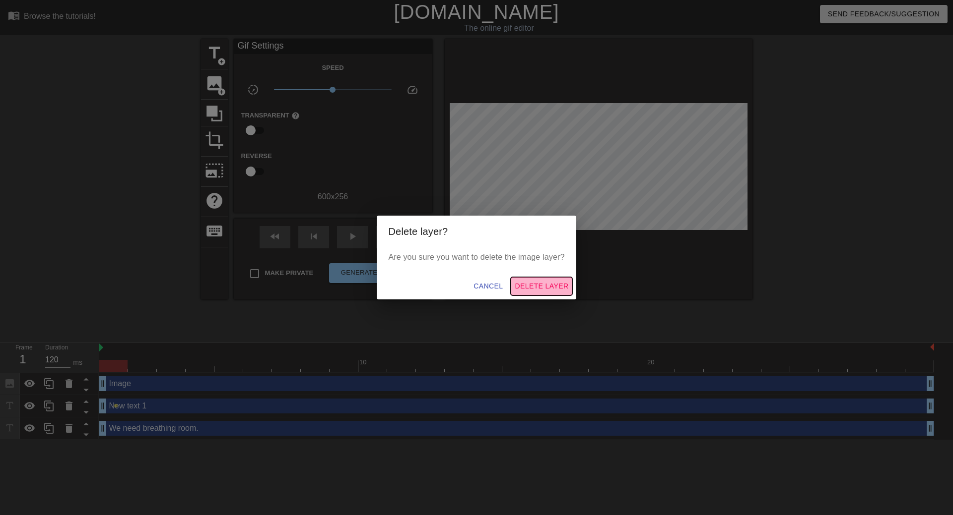
click at [557, 288] on span "Delete Layer" at bounding box center [542, 286] width 54 height 12
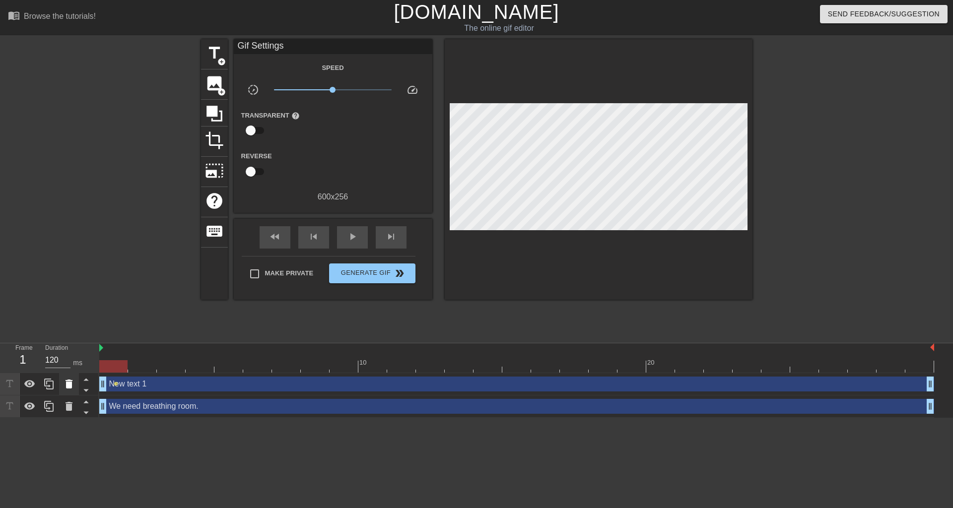
click at [69, 386] on icon at bounding box center [68, 384] width 7 height 9
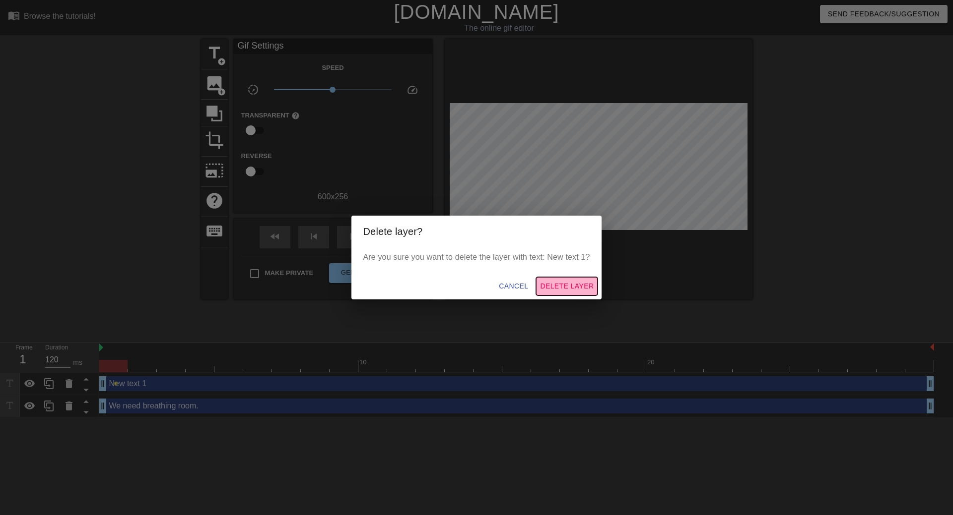
click at [572, 285] on span "Delete Layer" at bounding box center [567, 286] width 54 height 12
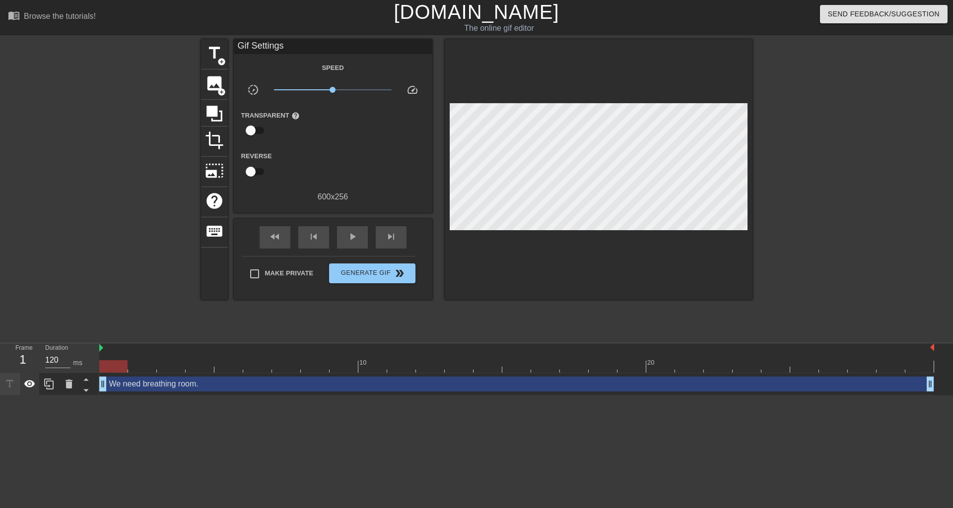
click at [32, 384] on icon at bounding box center [29, 383] width 11 height 7
click at [32, 384] on icon at bounding box center [29, 384] width 11 height 9
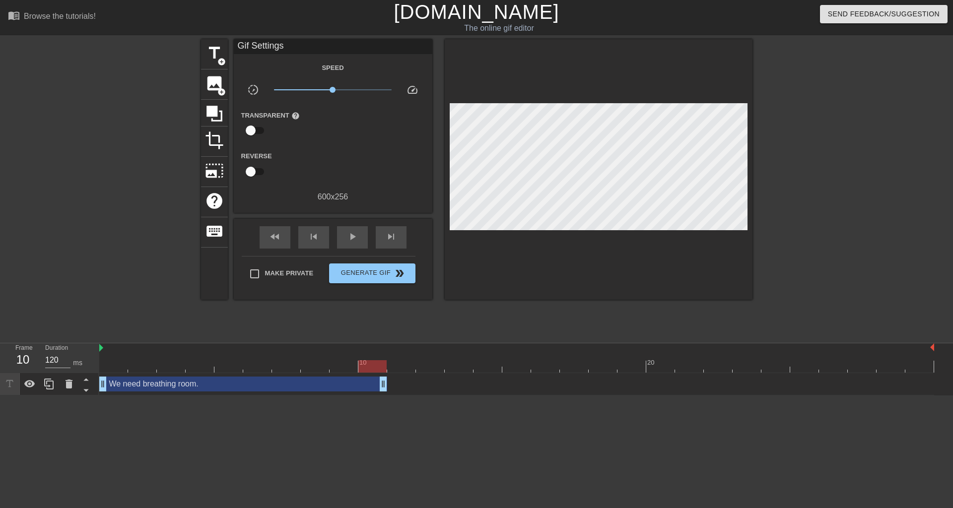
drag, startPoint x: 932, startPoint y: 382, endPoint x: 394, endPoint y: 378, distance: 537.3
click at [394, 378] on div "We need breathing room. drag_handle drag_handle" at bounding box center [516, 384] width 835 height 15
click at [208, 58] on span "title" at bounding box center [214, 53] width 19 height 19
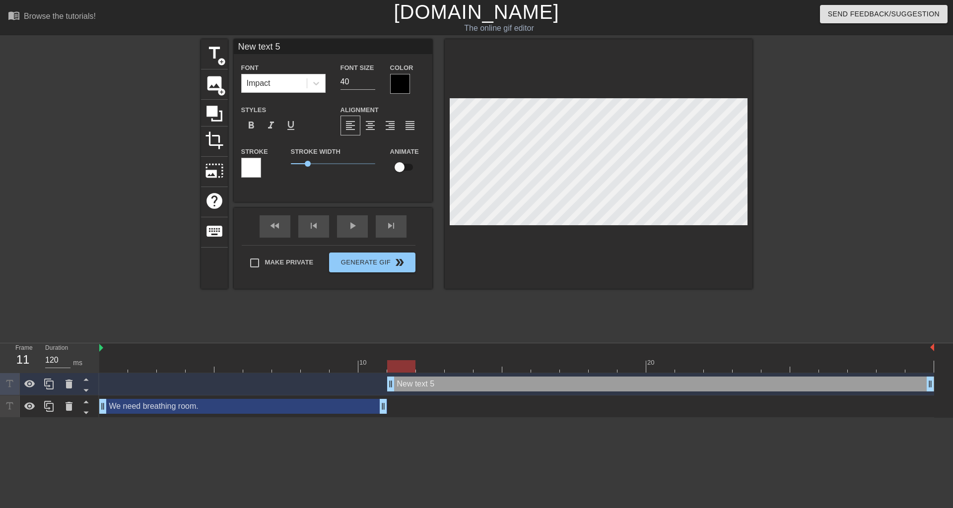
drag, startPoint x: 363, startPoint y: 384, endPoint x: 382, endPoint y: 386, distance: 19.5
click at [382, 386] on div "New text 5 drag_handle drag_handle" at bounding box center [516, 384] width 835 height 15
click at [279, 40] on input "New text 5" at bounding box center [333, 46] width 198 height 15
type input "N"
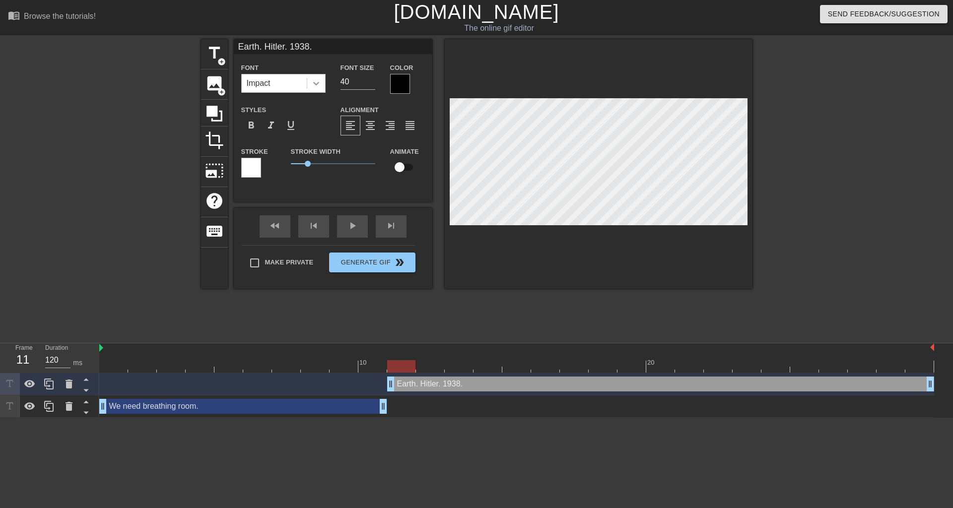
type input "Earth. Hitler. 1938."
click at [320, 82] on icon at bounding box center [316, 83] width 10 height 10
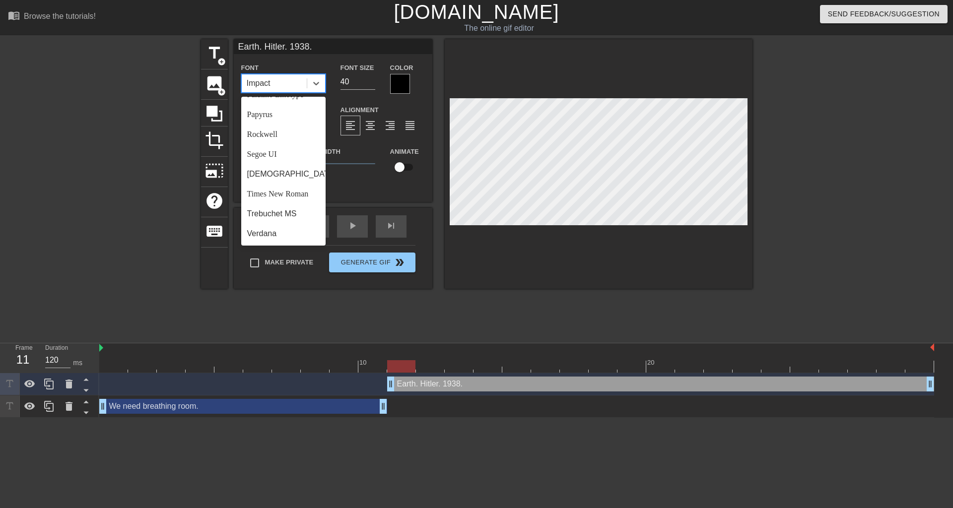
scroll to position [355, 0]
click at [263, 113] on div "Papyrus" at bounding box center [283, 115] width 84 height 20
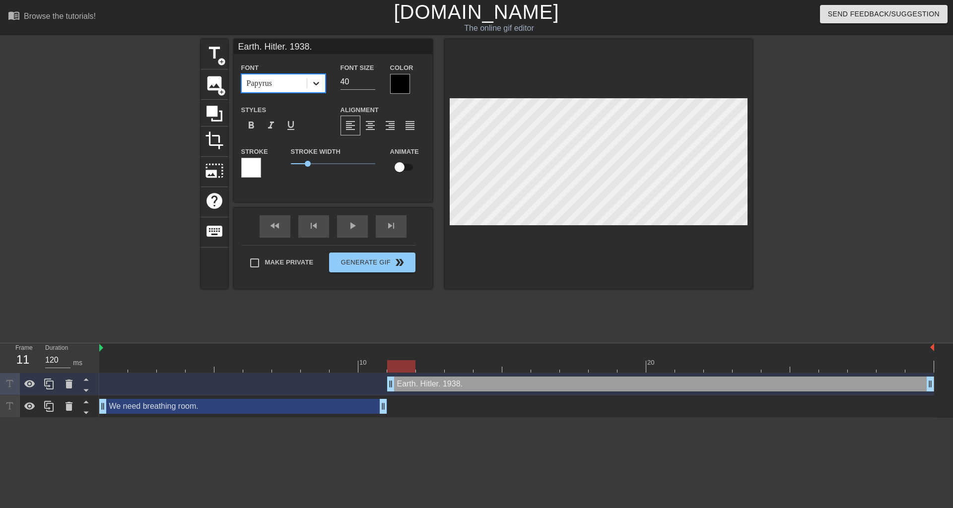
click at [316, 83] on icon at bounding box center [316, 83] width 10 height 10
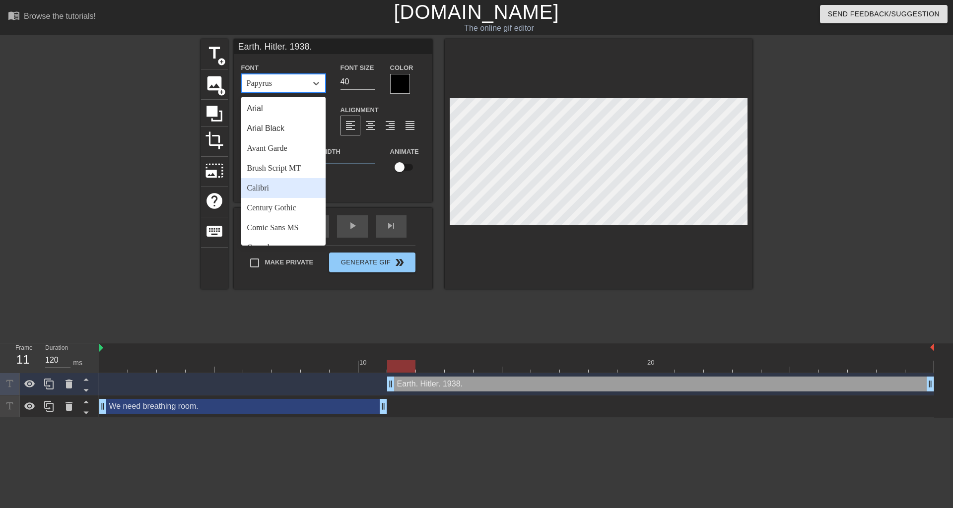
click at [292, 183] on div "Calibri" at bounding box center [283, 188] width 84 height 20
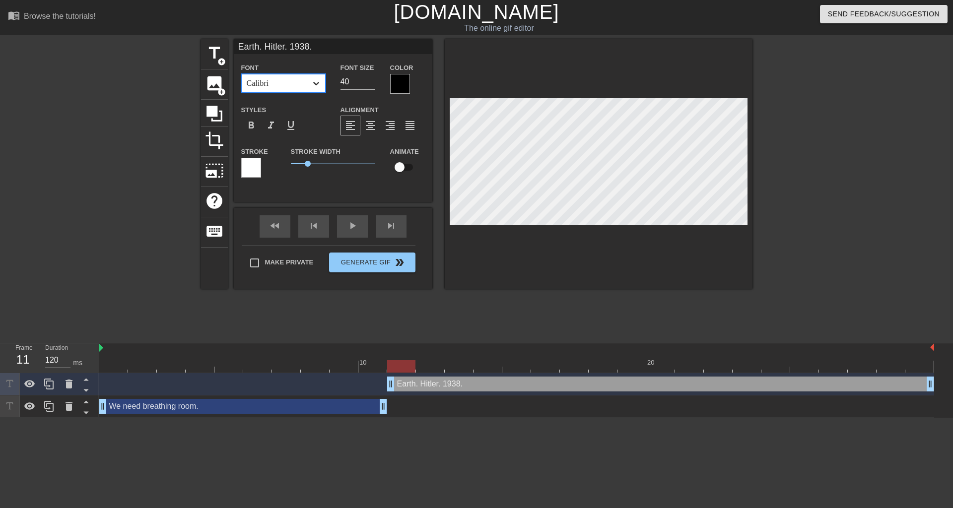
click at [318, 86] on icon at bounding box center [316, 83] width 10 height 10
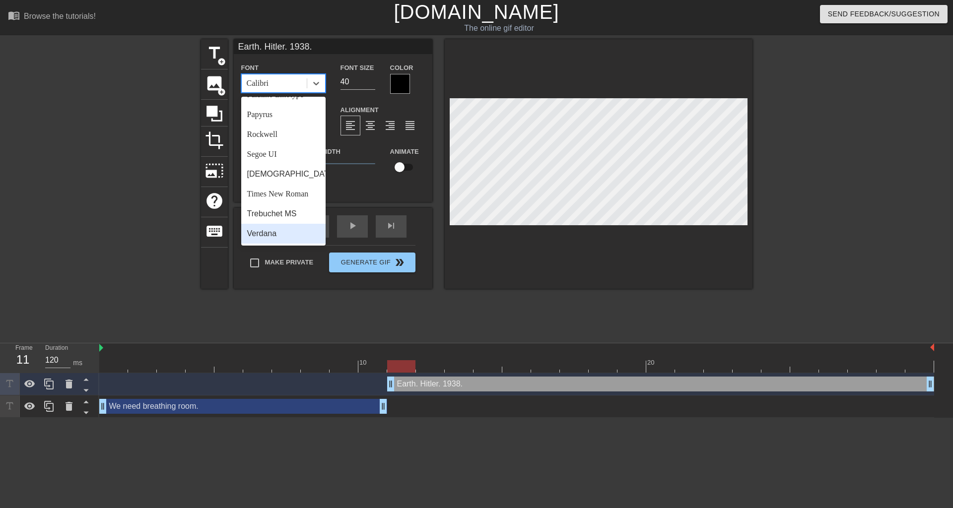
click at [289, 235] on div "Verdana" at bounding box center [283, 234] width 84 height 20
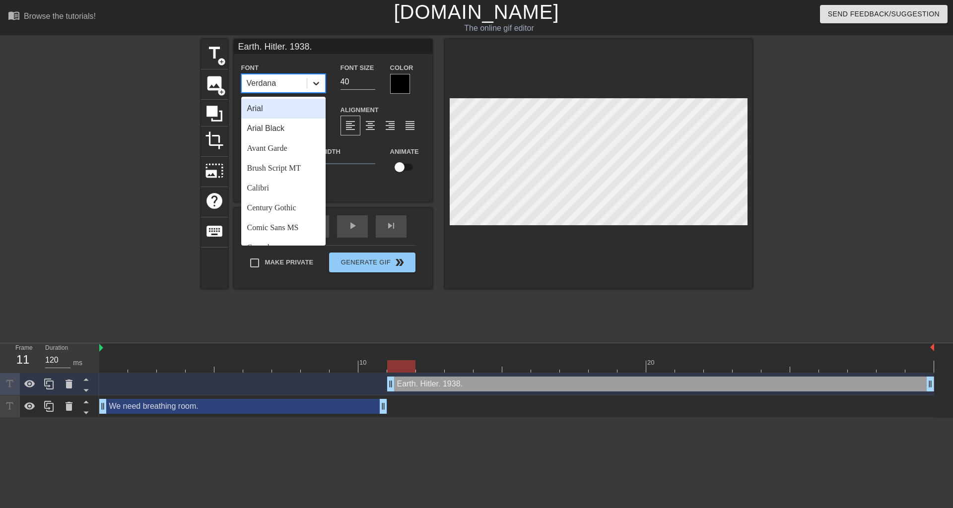
click at [316, 85] on icon at bounding box center [316, 83] width 6 height 3
click at [290, 108] on div "Arial" at bounding box center [283, 109] width 84 height 20
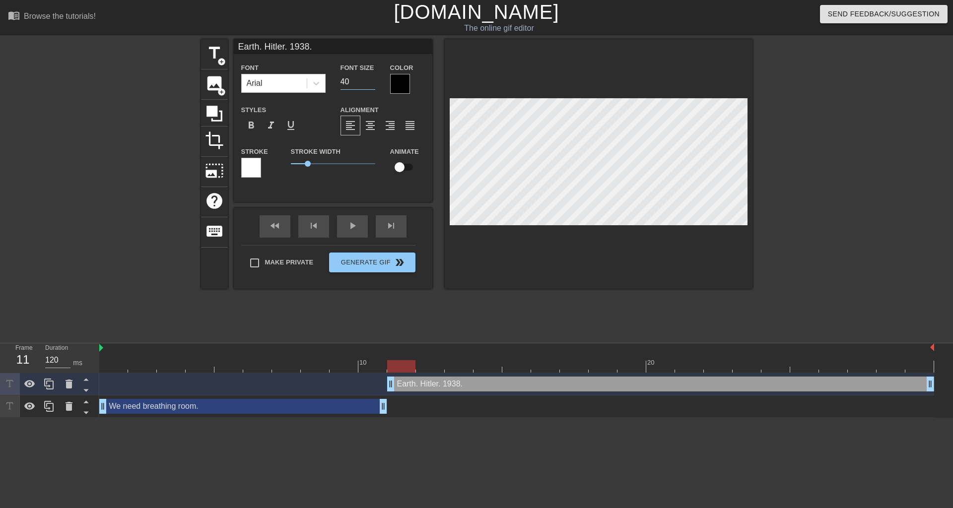
click at [343, 78] on input "40" at bounding box center [357, 82] width 35 height 16
click at [373, 79] on input "21" at bounding box center [357, 82] width 35 height 16
click at [373, 79] on input "22" at bounding box center [357, 82] width 35 height 16
click at [373, 79] on input "23" at bounding box center [357, 82] width 35 height 16
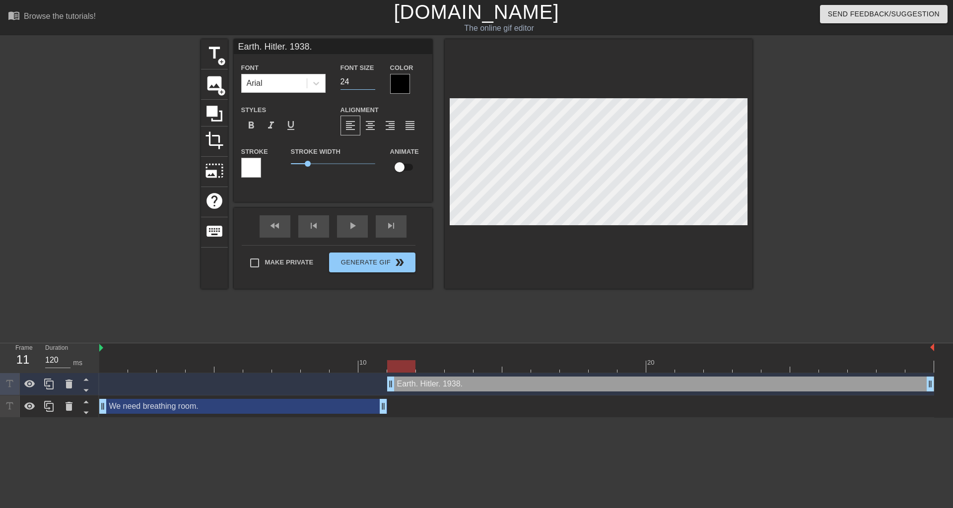
click at [373, 79] on input "24" at bounding box center [357, 82] width 35 height 16
type input "25"
click at [373, 79] on input "25" at bounding box center [357, 82] width 35 height 16
drag, startPoint x: 391, startPoint y: 387, endPoint x: 437, endPoint y: 389, distance: 45.7
click at [437, 389] on div "Earth. Hitler. 1938. drag_handle drag_handle" at bounding box center [516, 384] width 835 height 15
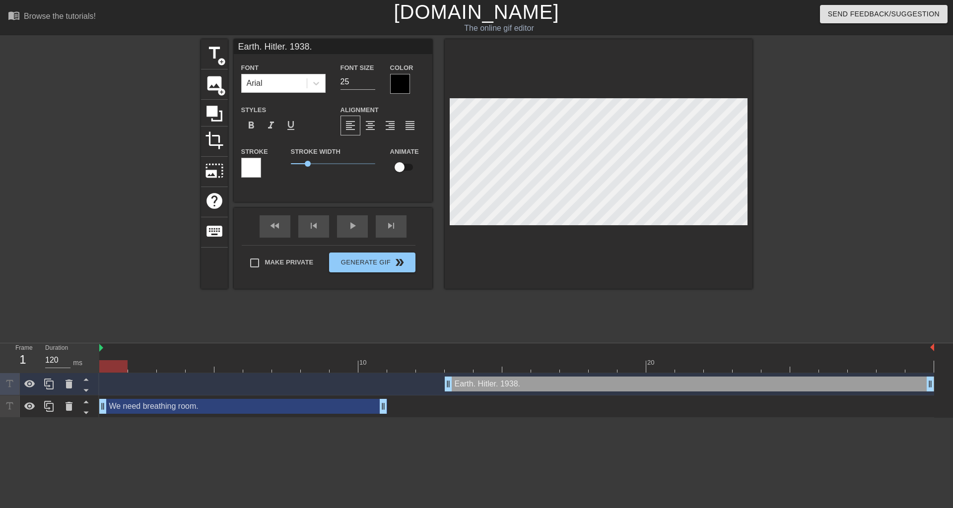
drag, startPoint x: 460, startPoint y: 363, endPoint x: 99, endPoint y: 369, distance: 361.3
click at [99, 369] on div "Frame 1 Duration 120 ms 10 20 Earth. Hitler. 1938. drag_handle drag_handle We n…" at bounding box center [476, 380] width 953 height 74
drag, startPoint x: 103, startPoint y: 407, endPoint x: 119, endPoint y: 407, distance: 15.9
click at [119, 407] on div "We need breathing room. drag_handle drag_handle" at bounding box center [516, 406] width 835 height 15
drag, startPoint x: 137, startPoint y: 368, endPoint x: 103, endPoint y: 373, distance: 35.1
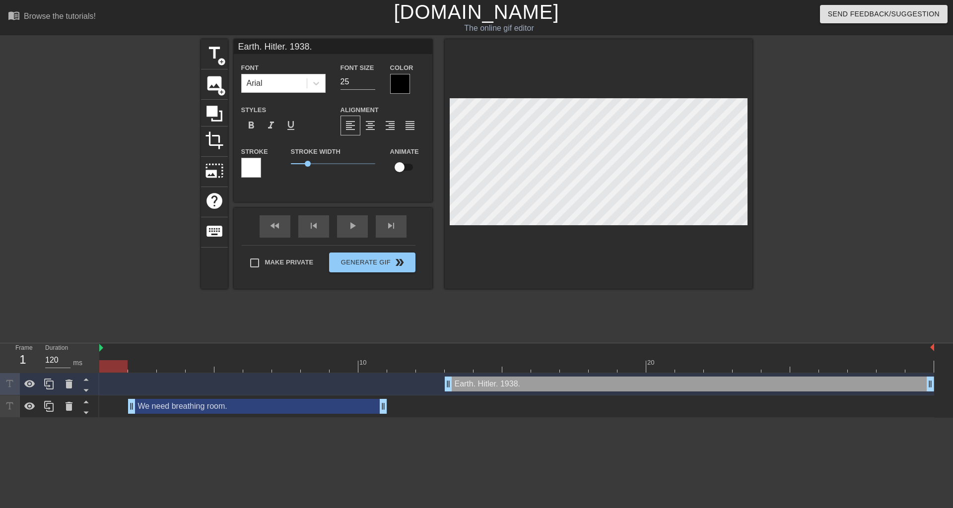
click at [103, 373] on div "10 20 Earth. Hitler. 1938. drag_handle drag_handle We need breathing room. drag…" at bounding box center [525, 380] width 853 height 74
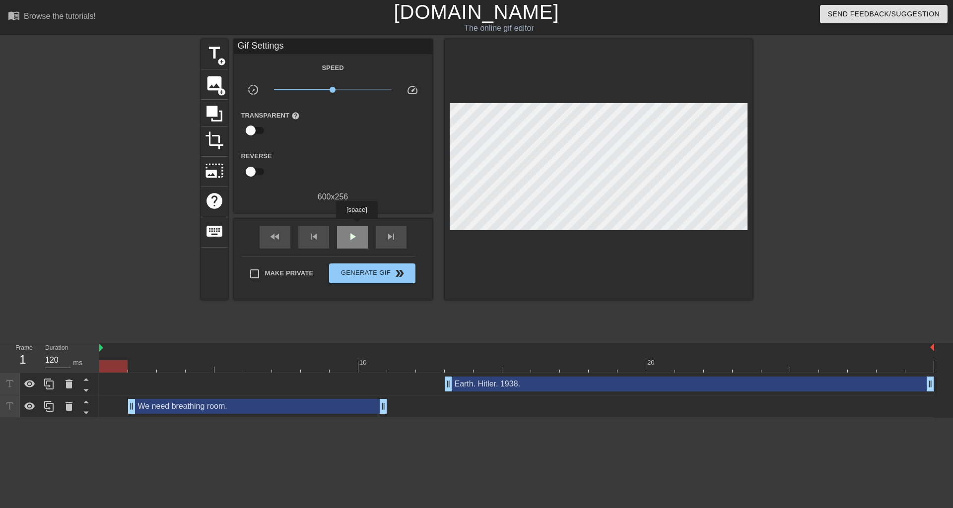
click at [356, 226] on div "play_arrow" at bounding box center [352, 237] width 31 height 22
click at [354, 240] on span "pause" at bounding box center [352, 237] width 12 height 12
drag, startPoint x: 373, startPoint y: 366, endPoint x: 783, endPoint y: 371, distance: 409.8
click at [783, 371] on div at bounding box center [775, 366] width 28 height 12
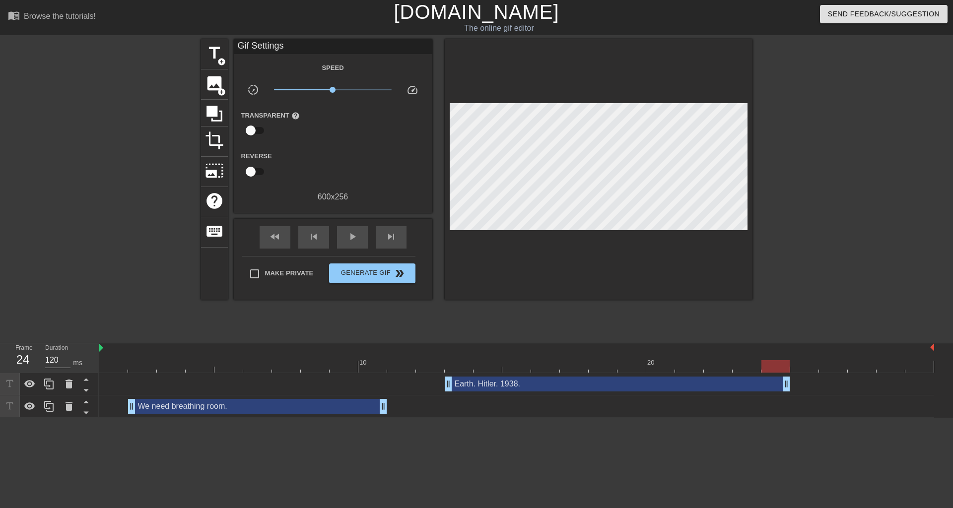
drag, startPoint x: 931, startPoint y: 384, endPoint x: 796, endPoint y: 387, distance: 134.5
click at [796, 387] on div "Earth. Hitler. 1938. drag_handle drag_handle" at bounding box center [516, 384] width 835 height 15
click at [350, 237] on span "play_arrow" at bounding box center [352, 237] width 12 height 12
click at [363, 236] on div "pause" at bounding box center [352, 237] width 31 height 22
drag, startPoint x: 666, startPoint y: 369, endPoint x: 101, endPoint y: 388, distance: 565.4
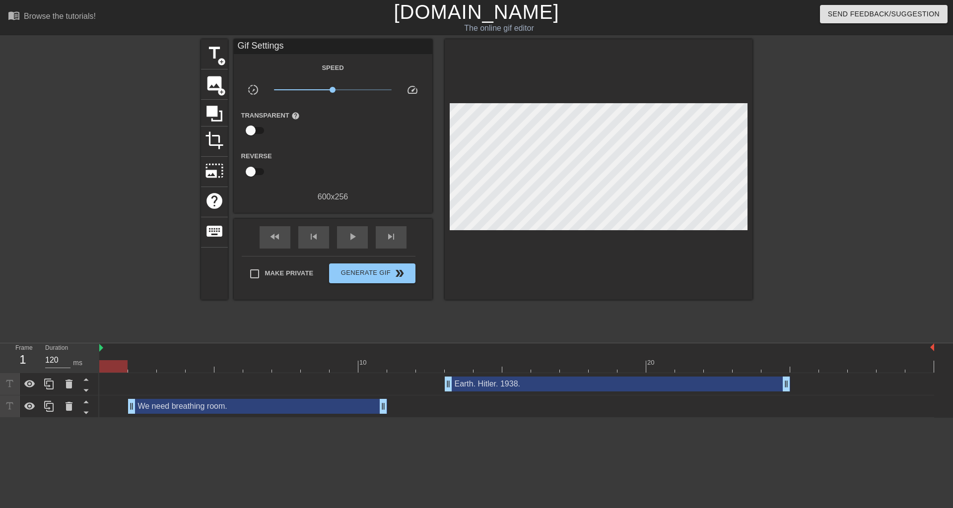
click at [97, 390] on div "Frame 1 Duration 120 ms 10 20 Earth. Hitler. 1938. drag_handle drag_handle We n…" at bounding box center [476, 380] width 953 height 74
drag, startPoint x: 119, startPoint y: 364, endPoint x: 137, endPoint y: 367, distance: 18.6
click at [137, 367] on div at bounding box center [142, 366] width 28 height 12
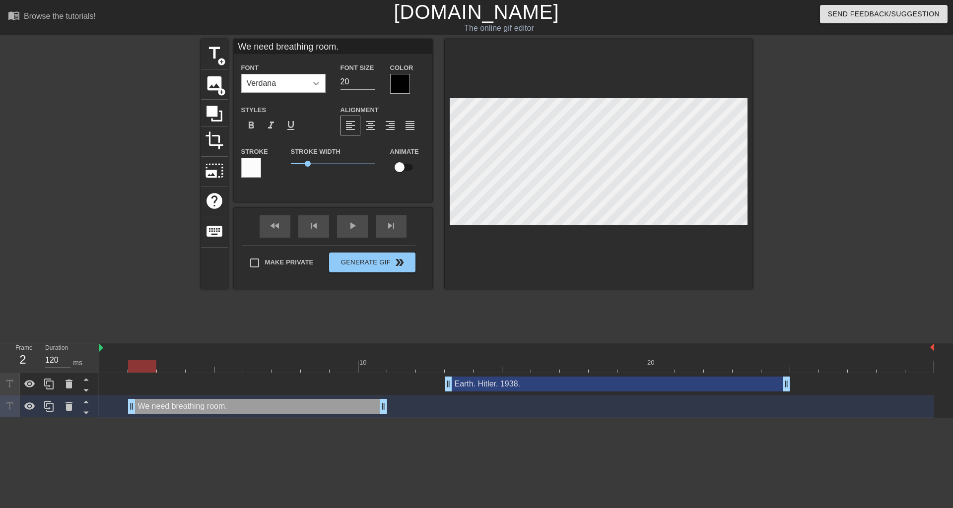
click at [318, 84] on icon at bounding box center [316, 83] width 10 height 10
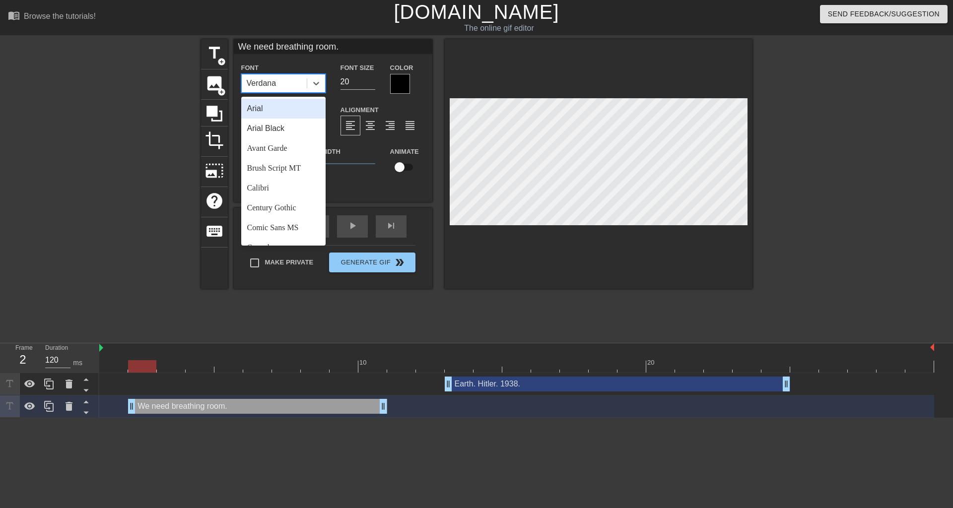
click at [293, 110] on div "Arial" at bounding box center [283, 109] width 84 height 20
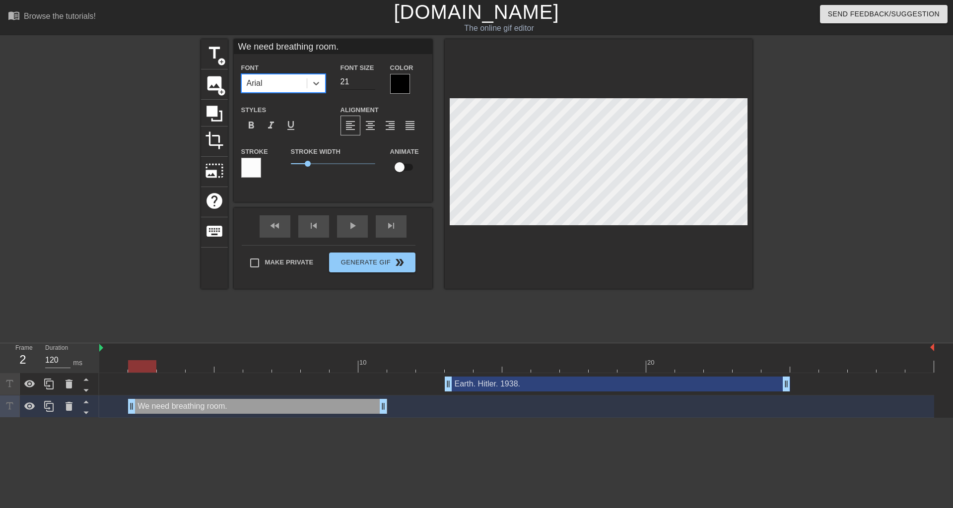
click at [373, 79] on input "21" at bounding box center [357, 82] width 35 height 16
click at [373, 79] on input "22" at bounding box center [357, 82] width 35 height 16
click at [373, 79] on input "23" at bounding box center [357, 82] width 35 height 16
click at [373, 79] on input "24" at bounding box center [357, 82] width 35 height 16
type input "25"
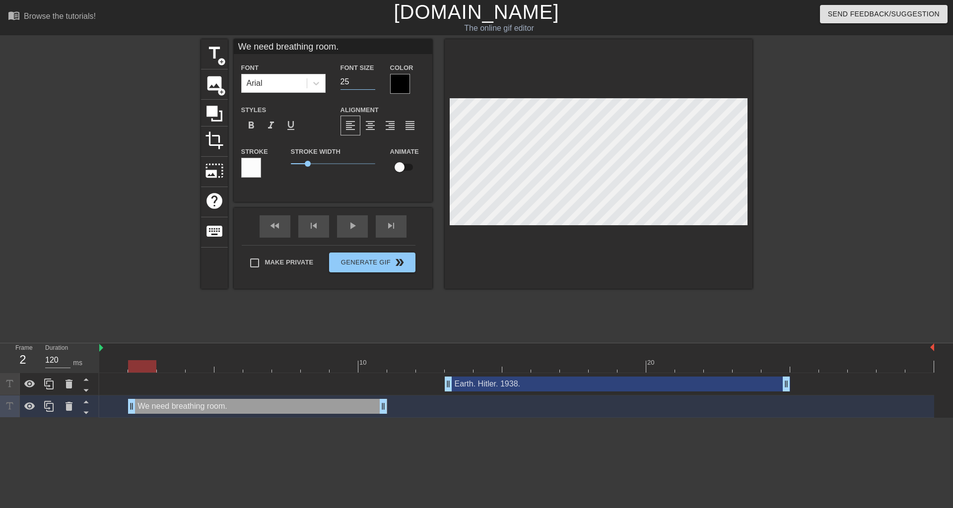
click at [373, 79] on input "25" at bounding box center [357, 82] width 35 height 16
click at [255, 167] on div at bounding box center [251, 168] width 20 height 20
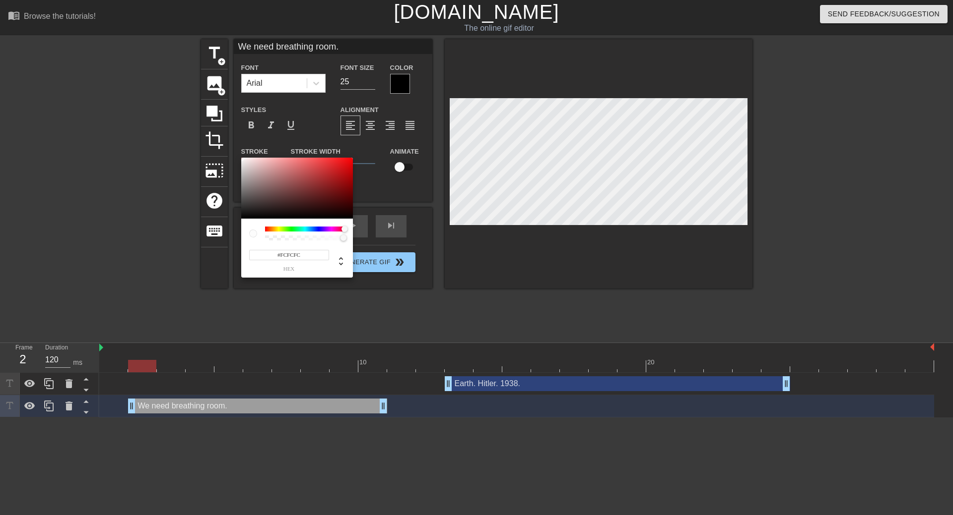
drag, startPoint x: 265, startPoint y: 227, endPoint x: 349, endPoint y: 232, distance: 84.5
click at [349, 232] on div at bounding box center [347, 230] width 6 height 6
click at [343, 214] on div at bounding box center [297, 189] width 112 height 62
drag, startPoint x: 342, startPoint y: 214, endPoint x: 328, endPoint y: 210, distance: 15.1
click at [331, 210] on div at bounding box center [334, 209] width 6 height 6
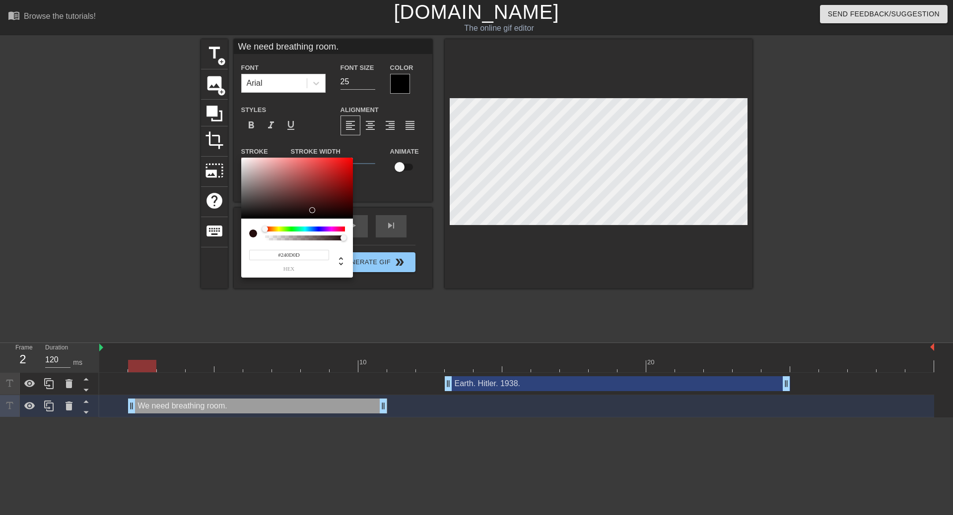
click at [313, 210] on div at bounding box center [297, 189] width 112 height 62
drag, startPoint x: 296, startPoint y: 206, endPoint x: 283, endPoint y: 200, distance: 14.5
click at [295, 206] on div at bounding box center [297, 189] width 112 height 62
click at [281, 200] on div at bounding box center [297, 189] width 112 height 62
click at [272, 193] on div at bounding box center [297, 189] width 112 height 62
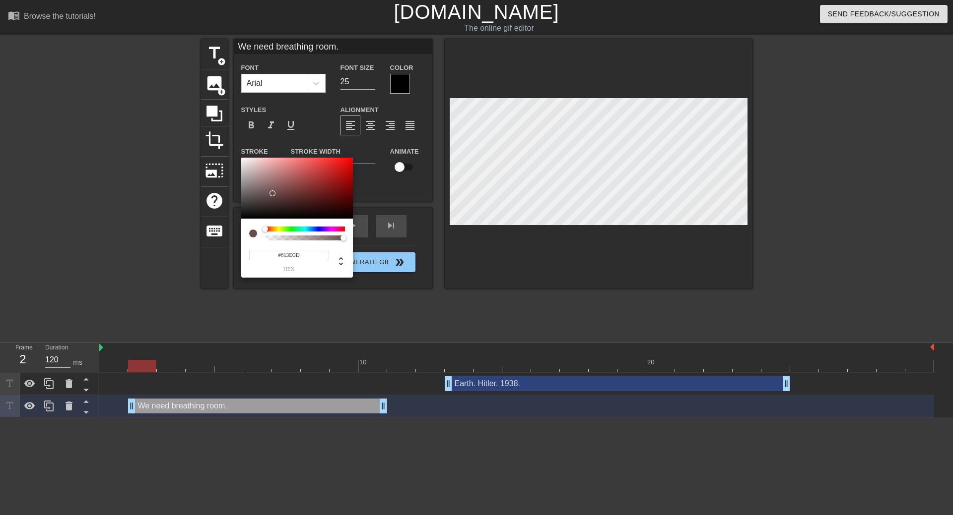
click at [282, 195] on div at bounding box center [297, 189] width 112 height 62
type input "#FFFFFF"
drag, startPoint x: 281, startPoint y: 194, endPoint x: 235, endPoint y: 153, distance: 62.2
click at [235, 153] on div "#FFFFFF hex" at bounding box center [476, 257] width 953 height 515
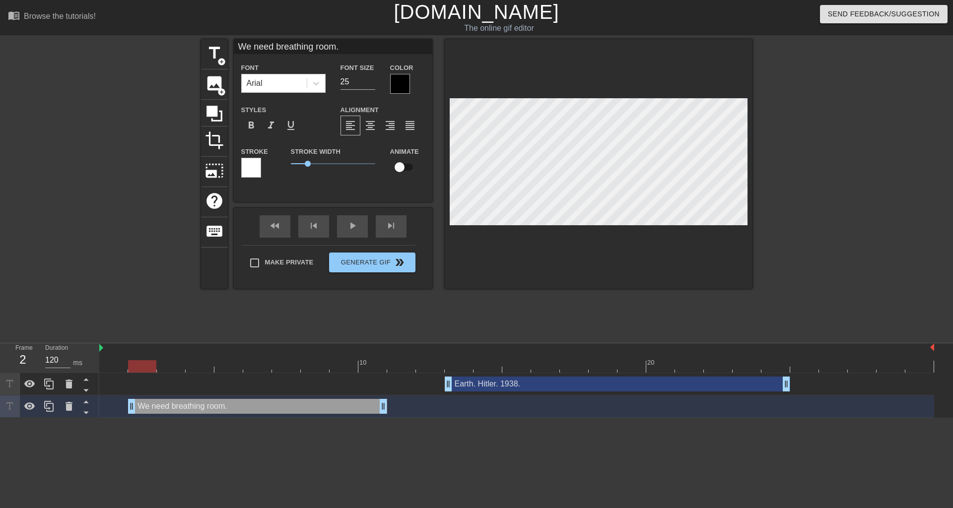
click at [398, 168] on input "checkbox" at bounding box center [399, 167] width 57 height 19
checkbox input "true"
click at [355, 225] on div "fast_rewind skip_previous play_arrow skip_next" at bounding box center [333, 226] width 162 height 37
drag, startPoint x: 136, startPoint y: 371, endPoint x: 105, endPoint y: 373, distance: 31.3
click at [105, 373] on div "10 20" at bounding box center [516, 358] width 835 height 30
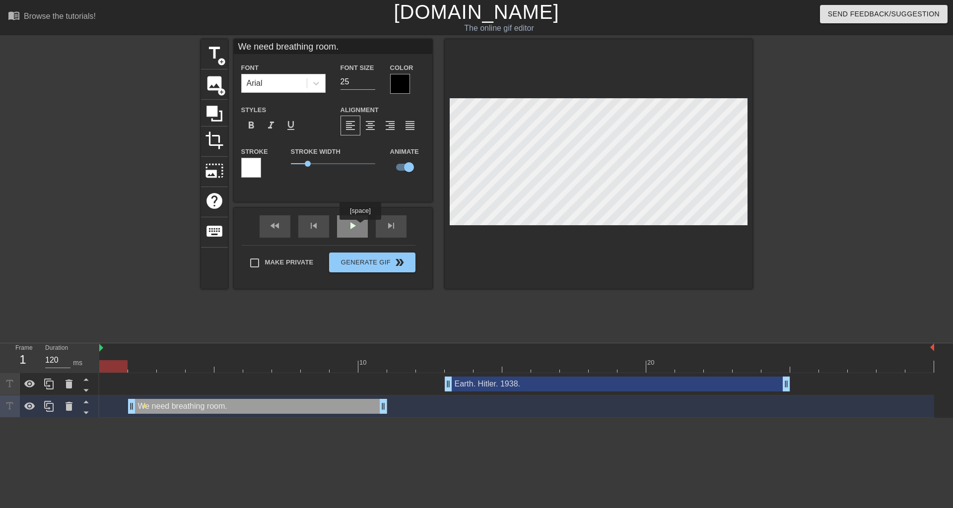
click at [360, 227] on div "play_arrow" at bounding box center [352, 226] width 31 height 22
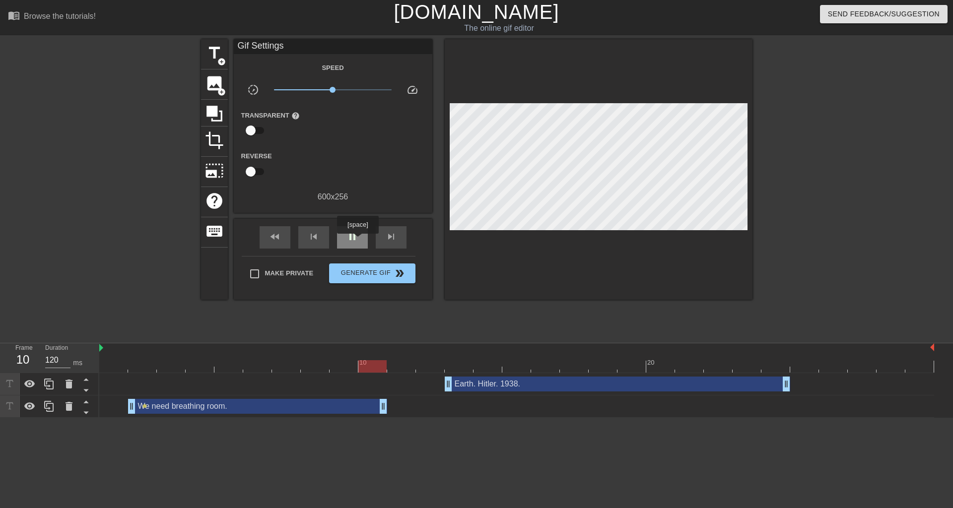
click at [357, 241] on span "pause" at bounding box center [352, 237] width 12 height 12
drag, startPoint x: 406, startPoint y: 368, endPoint x: 140, endPoint y: 372, distance: 266.0
click at [140, 372] on div at bounding box center [142, 366] width 28 height 12
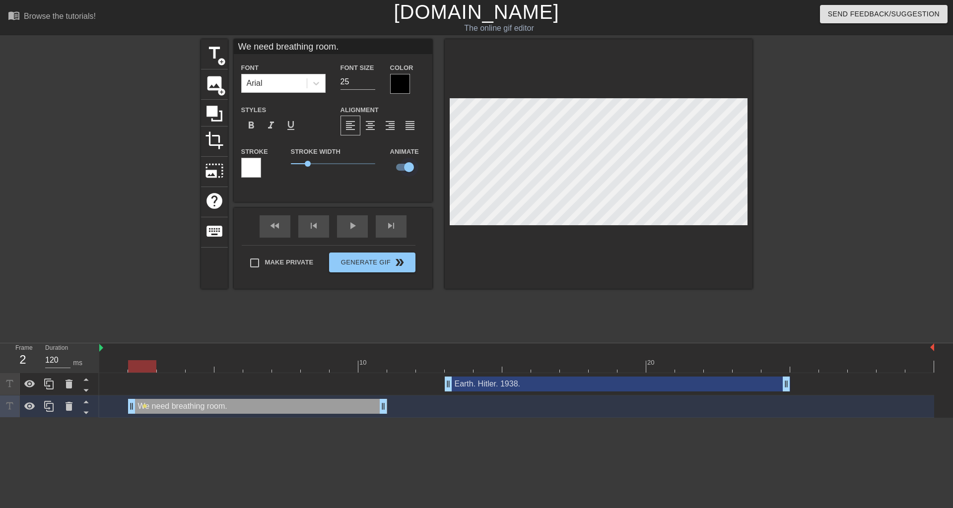
click at [410, 168] on input "checkbox" at bounding box center [409, 167] width 57 height 19
checkbox input "false"
click at [253, 261] on div "Make Private Generate Gif double_arrow" at bounding box center [329, 264] width 174 height 39
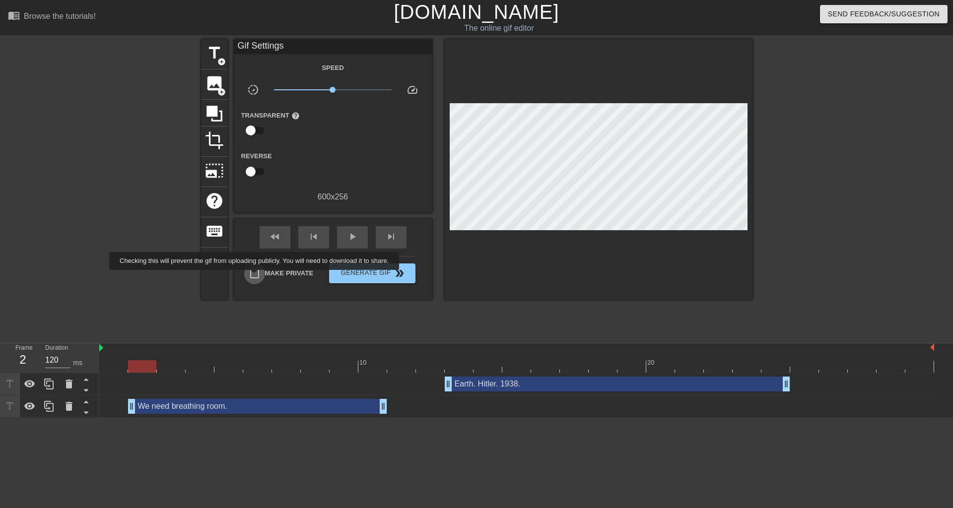
click at [256, 277] on input "Make Private" at bounding box center [254, 273] width 21 height 21
checkbox input "true"
drag, startPoint x: 146, startPoint y: 365, endPoint x: 113, endPoint y: 368, distance: 32.9
click at [113, 368] on div at bounding box center [113, 366] width 28 height 12
click at [352, 233] on span "play_arrow" at bounding box center [352, 237] width 12 height 12
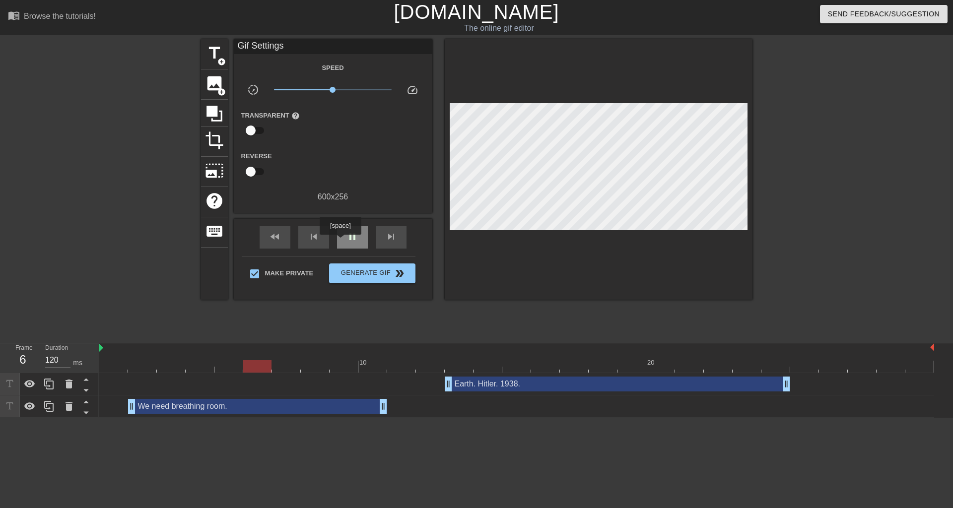
click at [340, 242] on div "pause" at bounding box center [352, 237] width 31 height 22
drag, startPoint x: 286, startPoint y: 365, endPoint x: 475, endPoint y: 363, distance: 189.5
click at [475, 363] on div at bounding box center [487, 366] width 28 height 12
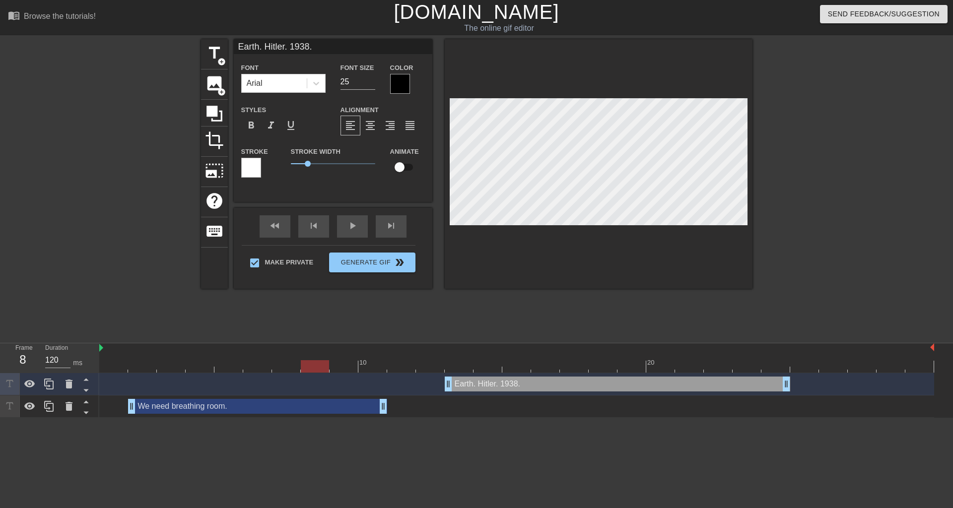
drag, startPoint x: 489, startPoint y: 367, endPoint x: 307, endPoint y: 376, distance: 181.8
click at [307, 376] on div "10 20 Earth. Hitler. 1938. drag_handle drag_handle We need breathing room. drag…" at bounding box center [525, 380] width 853 height 74
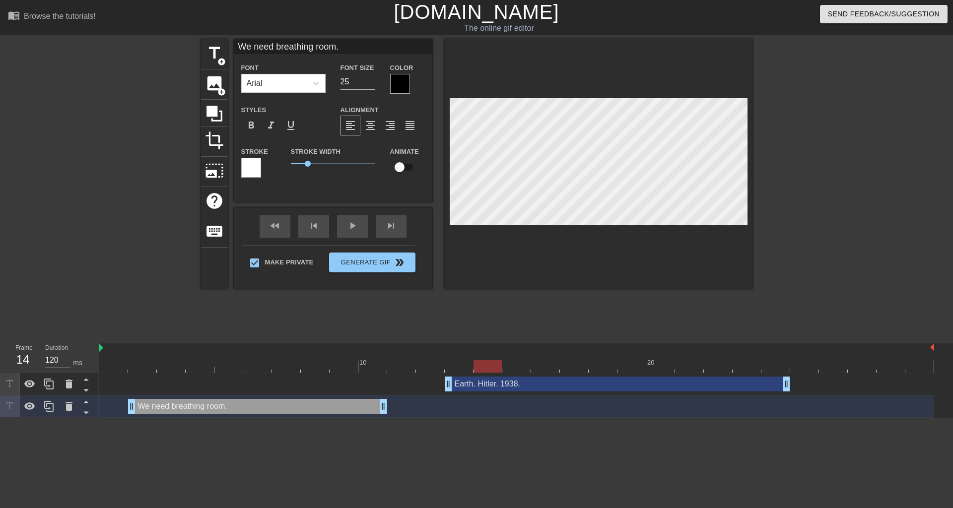
drag, startPoint x: 317, startPoint y: 365, endPoint x: 486, endPoint y: 364, distance: 169.2
click at [486, 364] on div at bounding box center [487, 366] width 28 height 12
type input "Earth. Hitler. 1938."
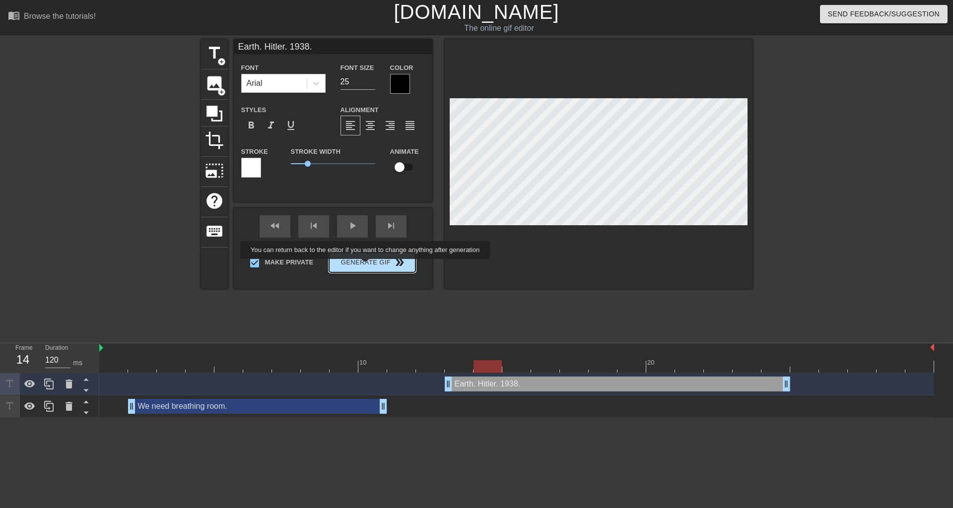
click at [366, 266] on span "Generate Gif double_arrow" at bounding box center [372, 263] width 78 height 12
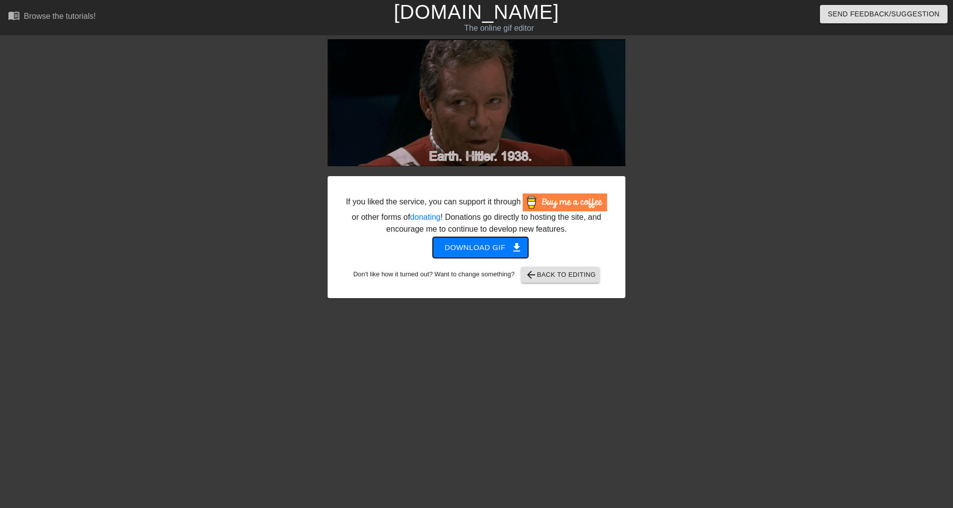
click at [512, 247] on span "get_app" at bounding box center [517, 248] width 12 height 12
